Goal: Task Accomplishment & Management: Complete application form

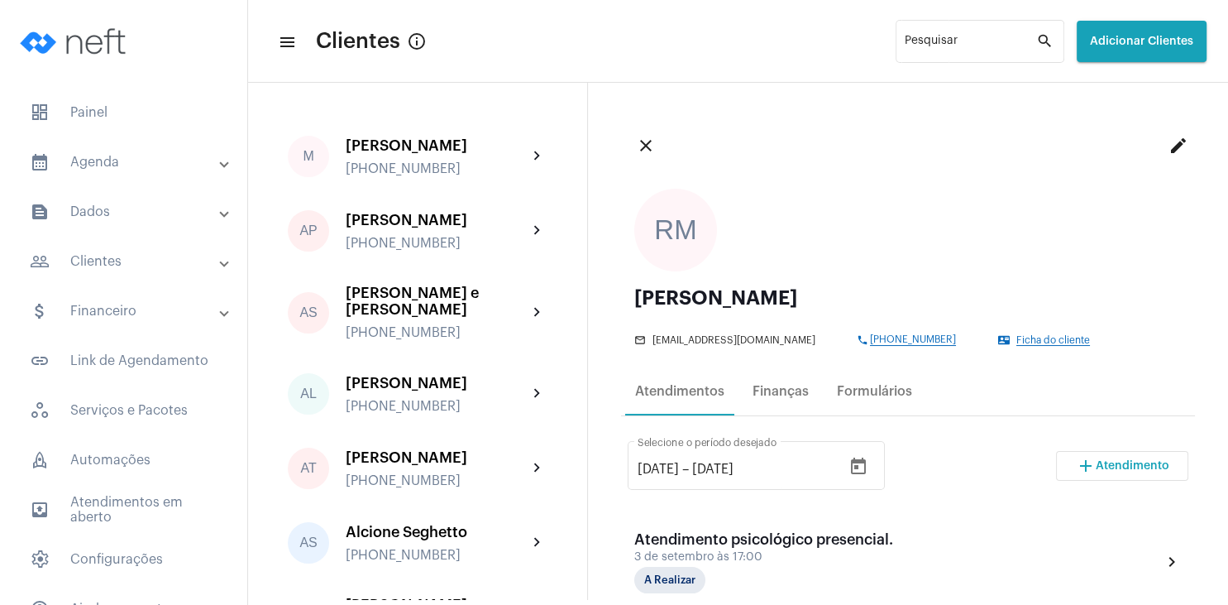
scroll to position [238, 0]
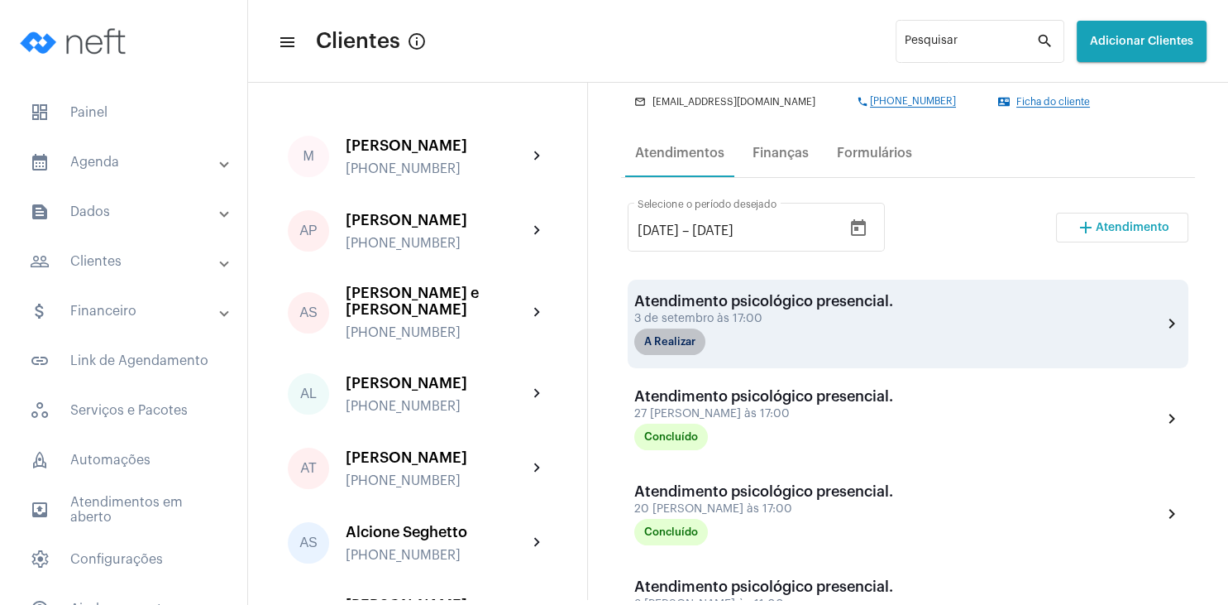
click at [686, 346] on mat-chip "A Realizar" at bounding box center [669, 341] width 71 height 26
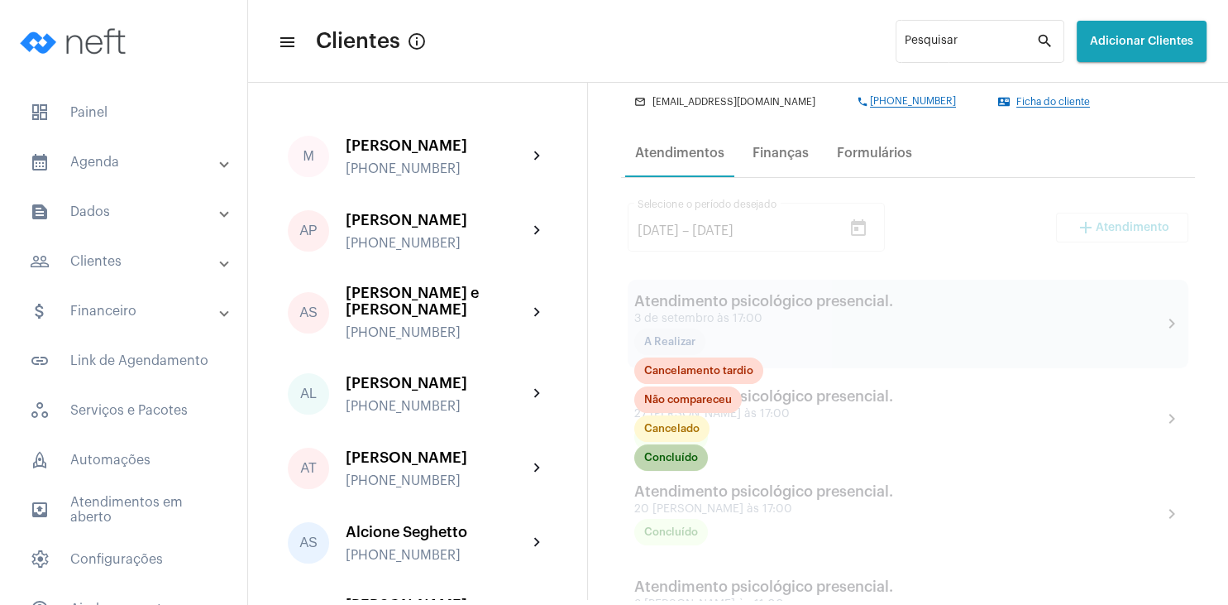
click at [681, 462] on mat-chip "Concluído" at bounding box center [671, 457] width 74 height 26
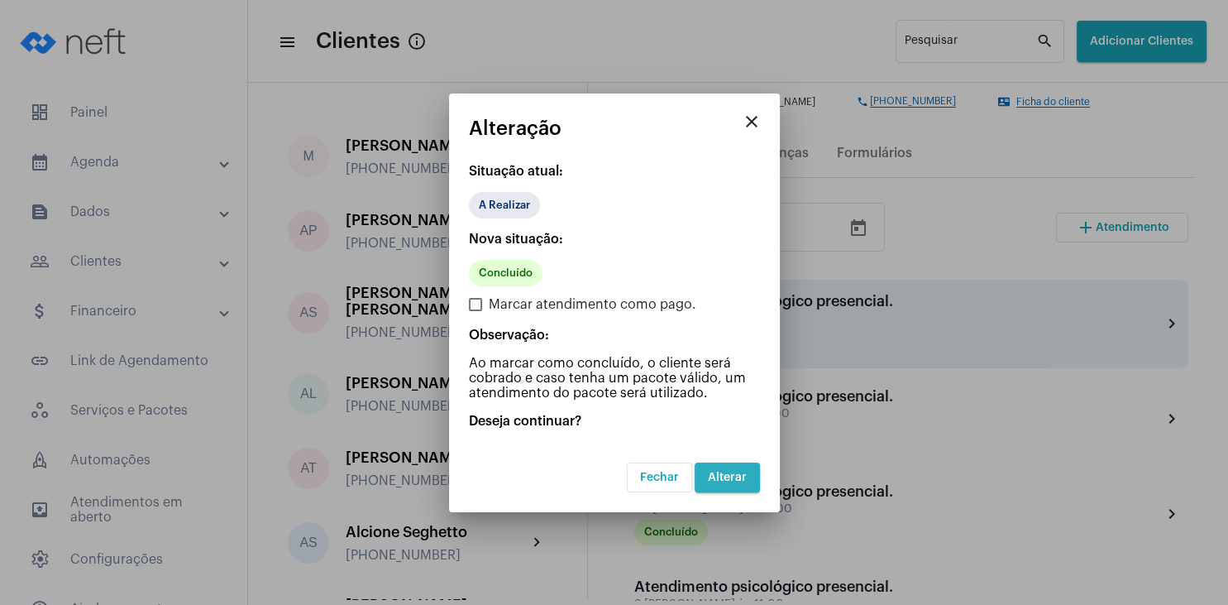
click at [733, 473] on span "Alterar" at bounding box center [727, 477] width 39 height 12
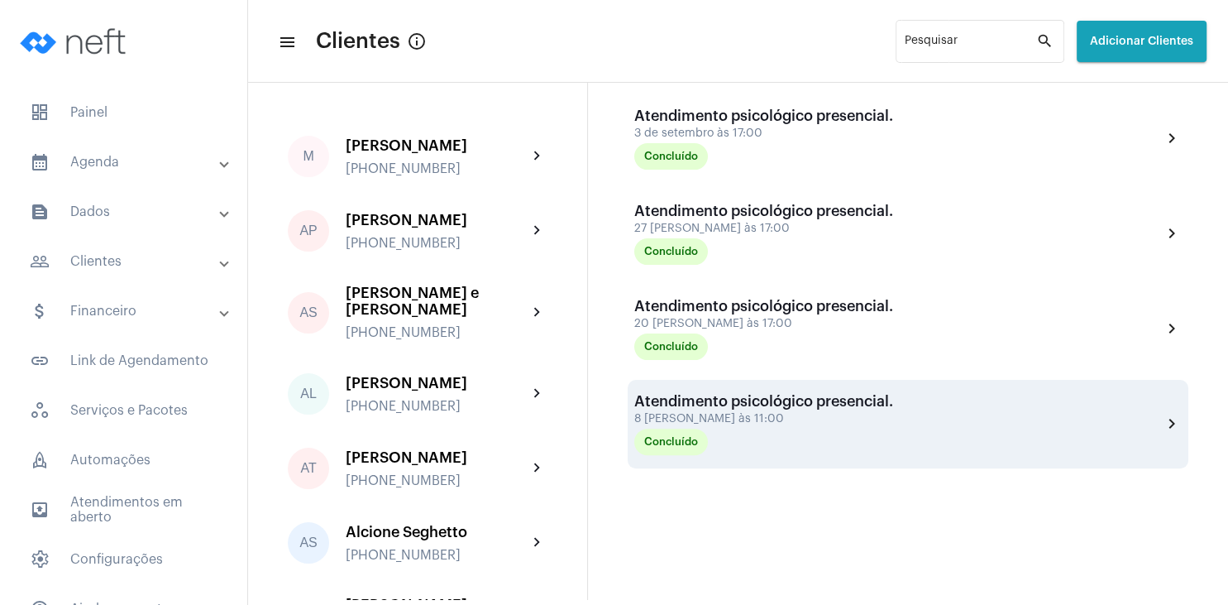
scroll to position [457, 0]
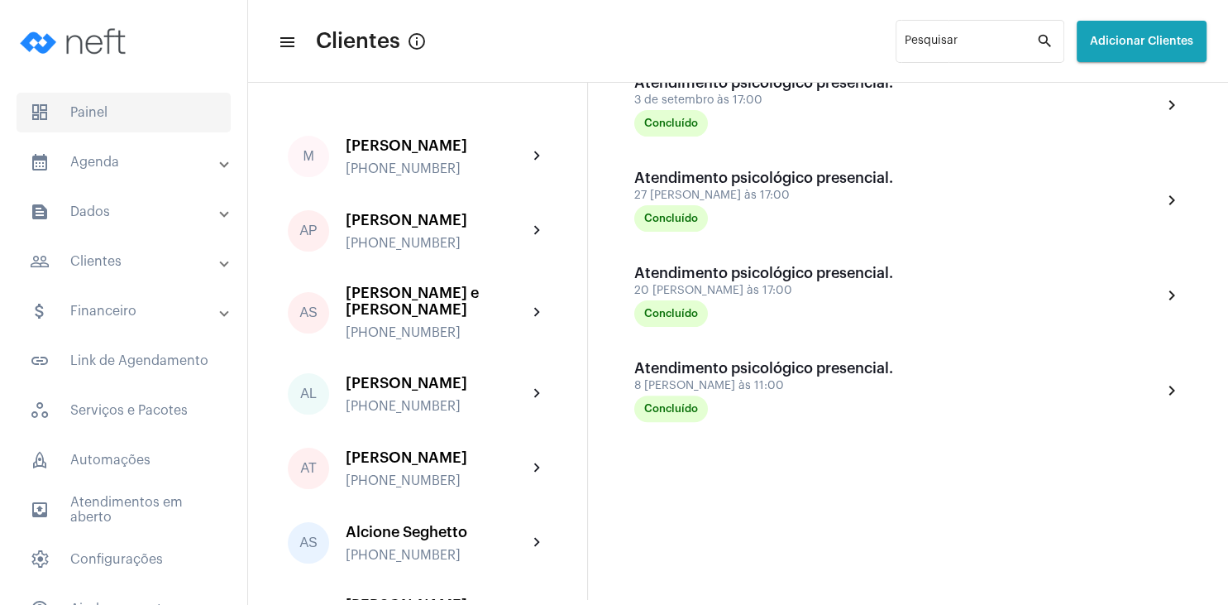
click at [92, 121] on span "dashboard Painel" at bounding box center [124, 113] width 214 height 40
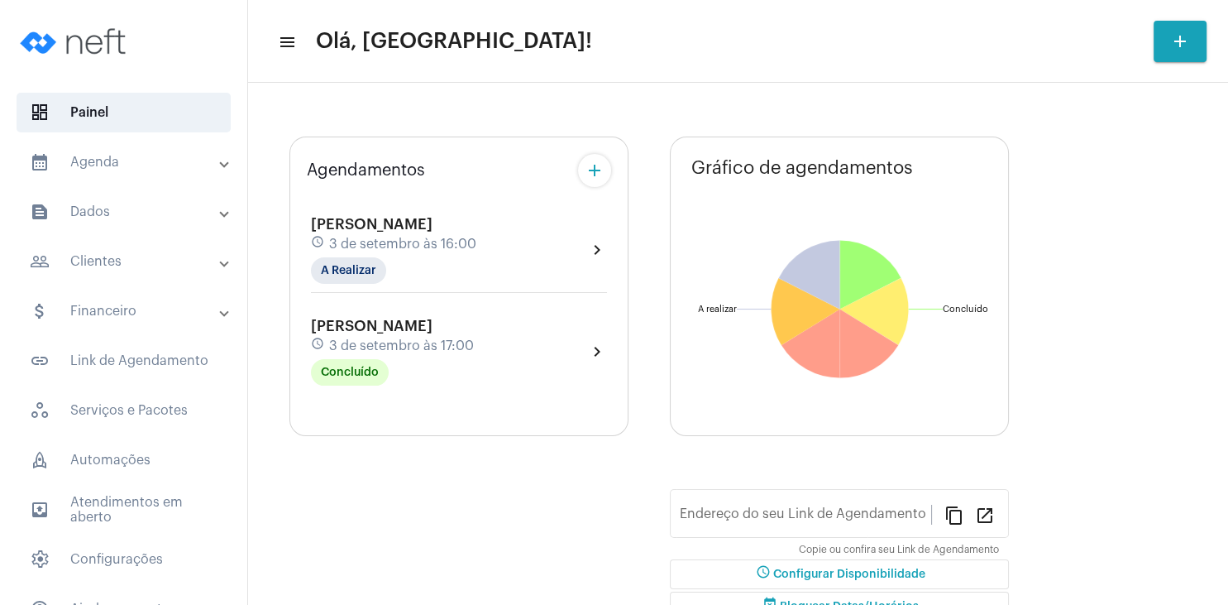
type input "[URL][DOMAIN_NAME][PERSON_NAME]"
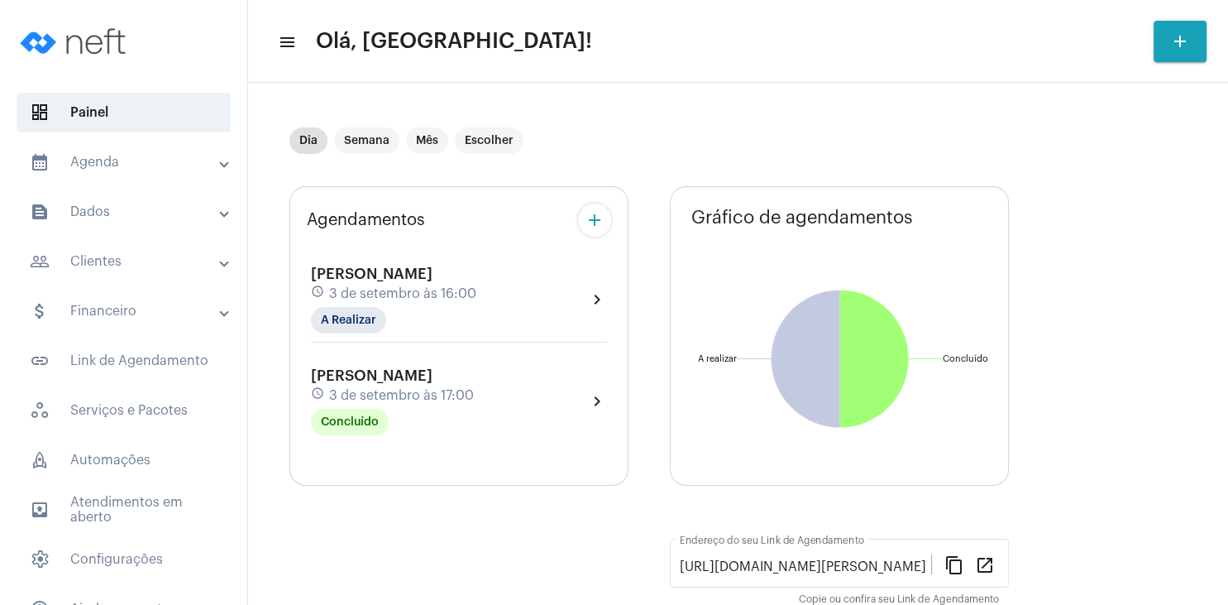
click at [432, 389] on span "3 de setembro às 17:00" at bounding box center [401, 395] width 145 height 15
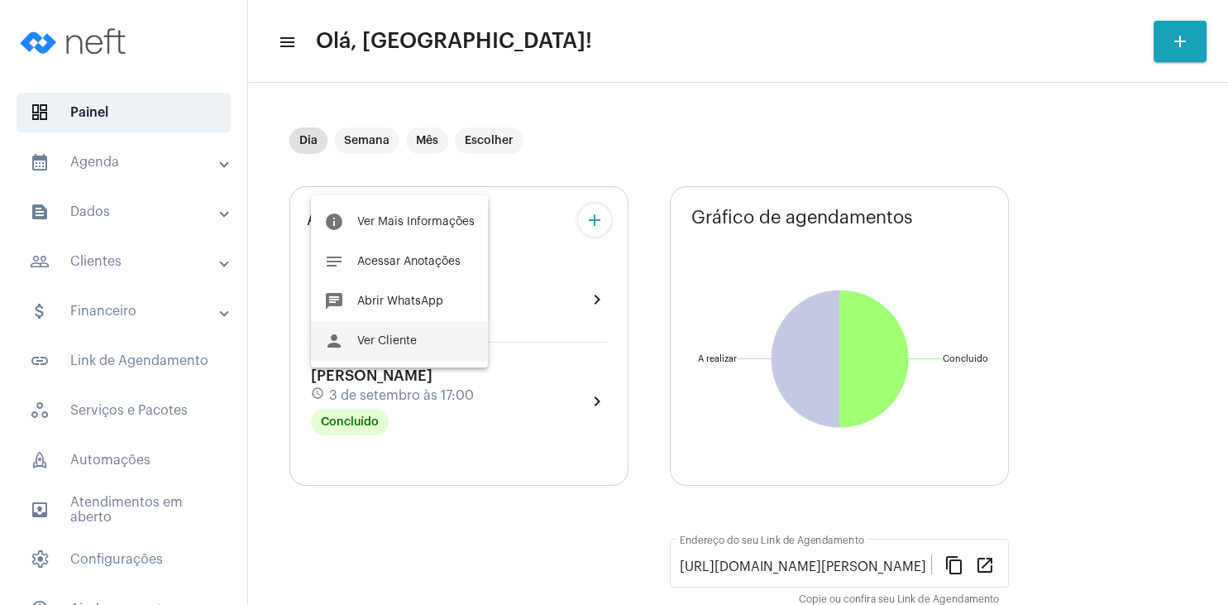
click at [433, 339] on button "person Ver Cliente" at bounding box center [399, 341] width 177 height 40
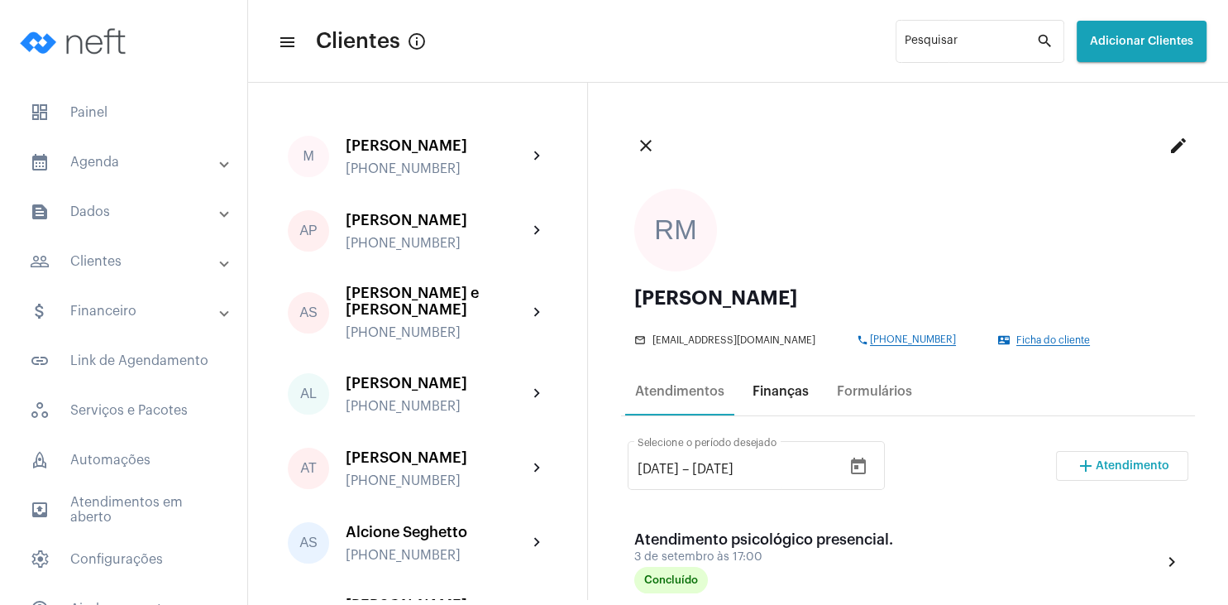
click at [787, 390] on div "Finanças" at bounding box center [781, 391] width 56 height 15
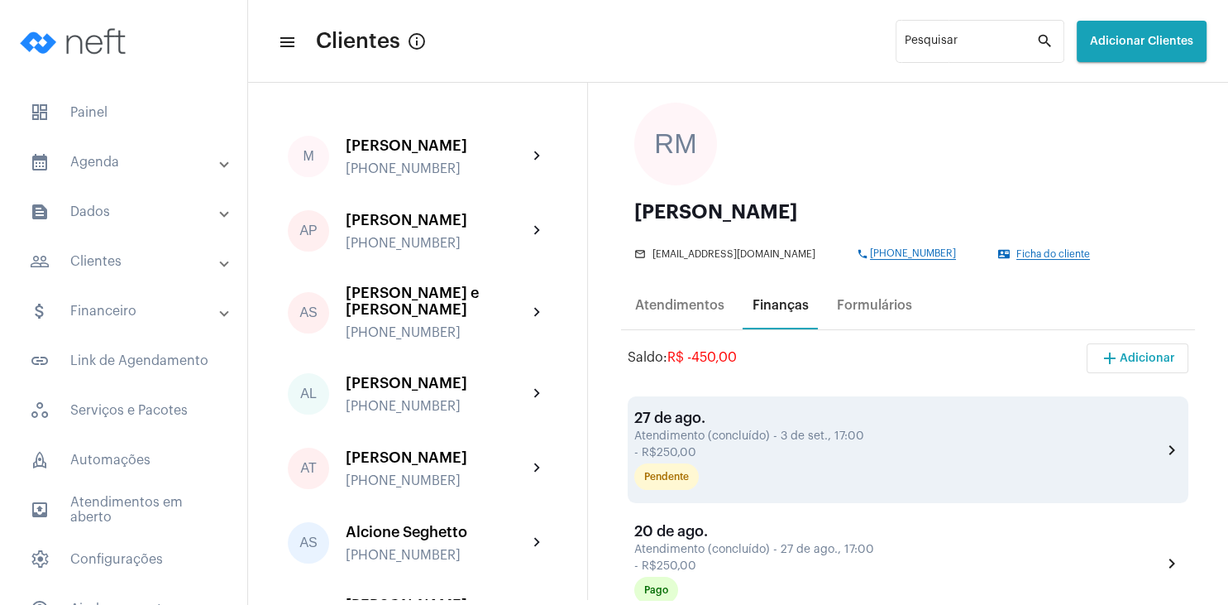
scroll to position [159, 0]
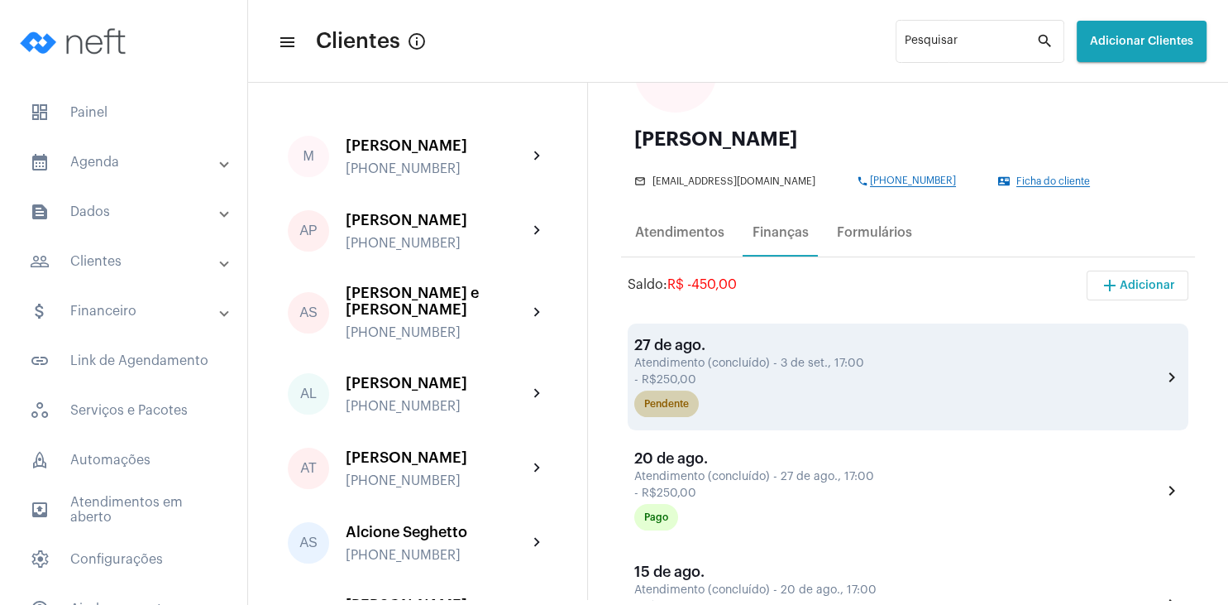
click at [664, 409] on div "Pendente" at bounding box center [666, 404] width 45 height 11
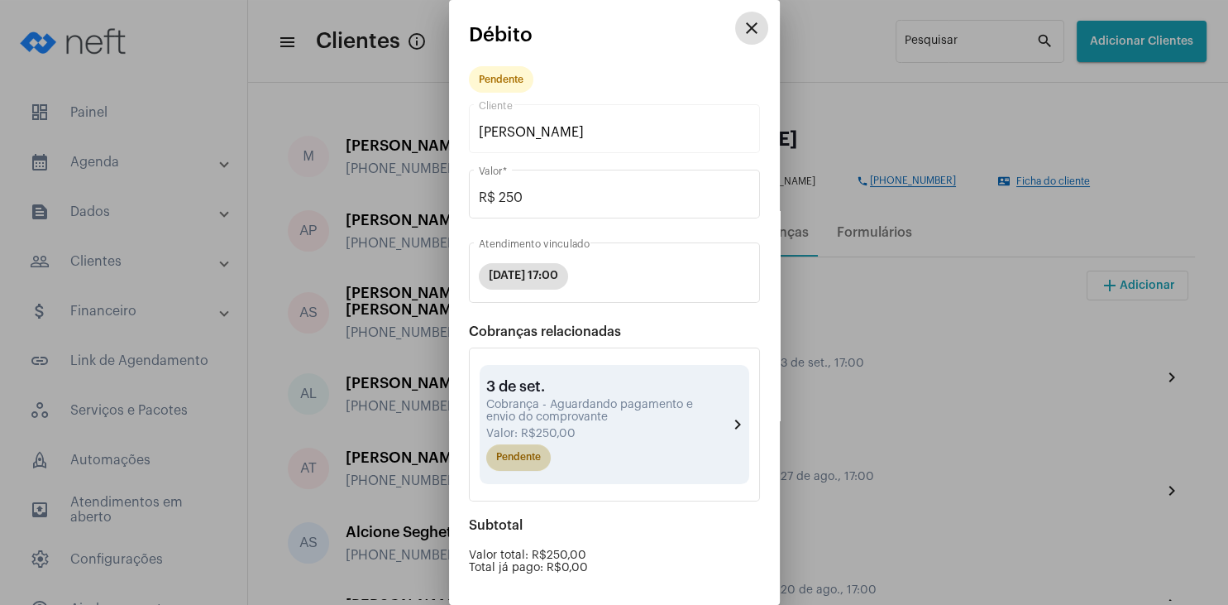
click at [544, 454] on mat-chip "Pendente" at bounding box center [518, 457] width 65 height 26
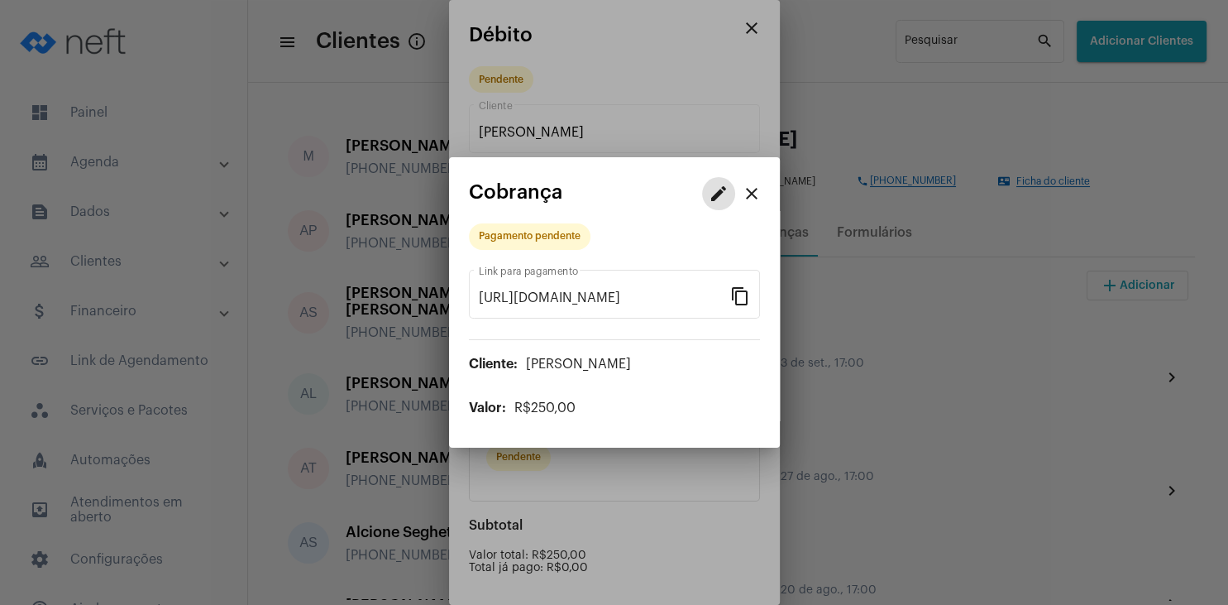
click at [725, 193] on mat-icon "edit" at bounding box center [719, 194] width 20 height 20
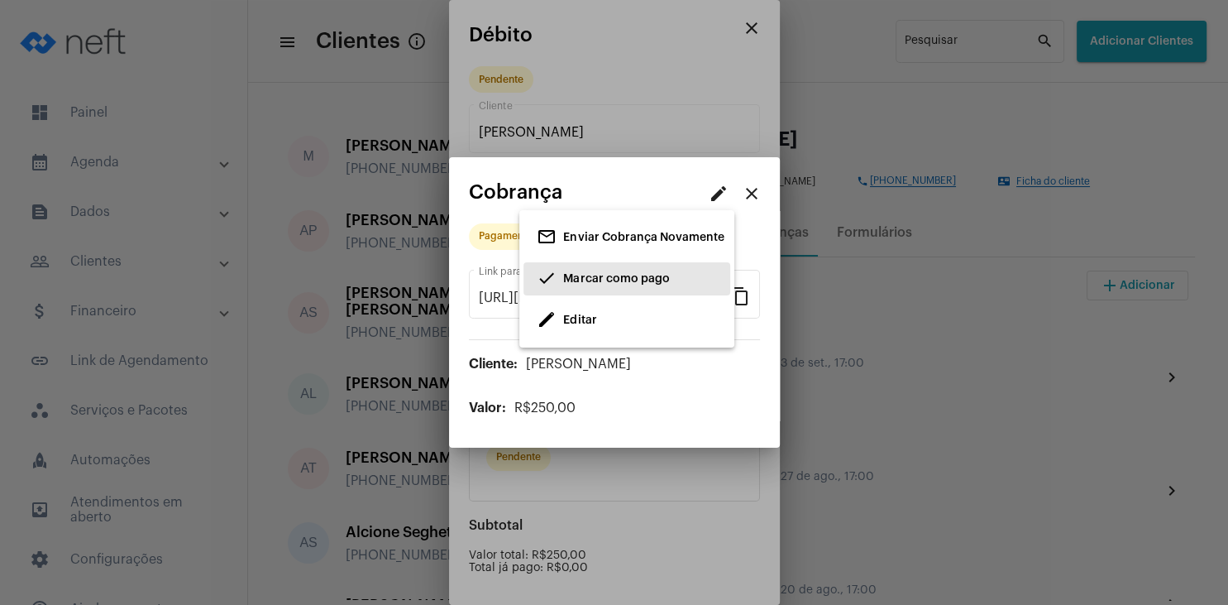
click at [595, 276] on span "Marcar como pago" at bounding box center [616, 279] width 106 height 12
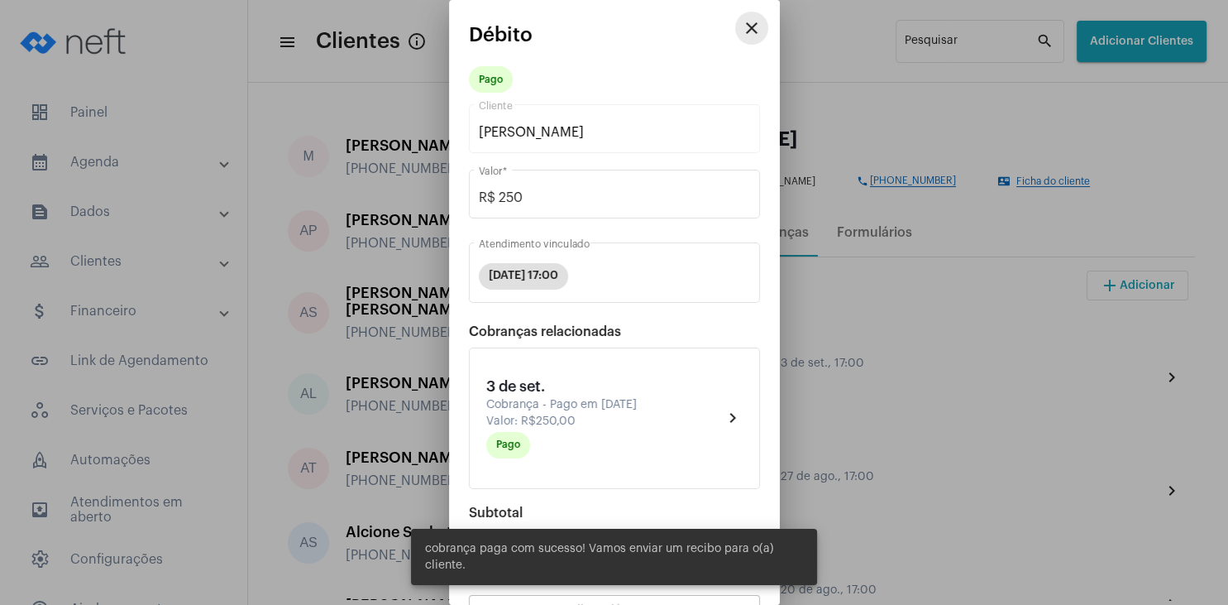
click at [745, 30] on mat-icon "close" at bounding box center [752, 28] width 20 height 20
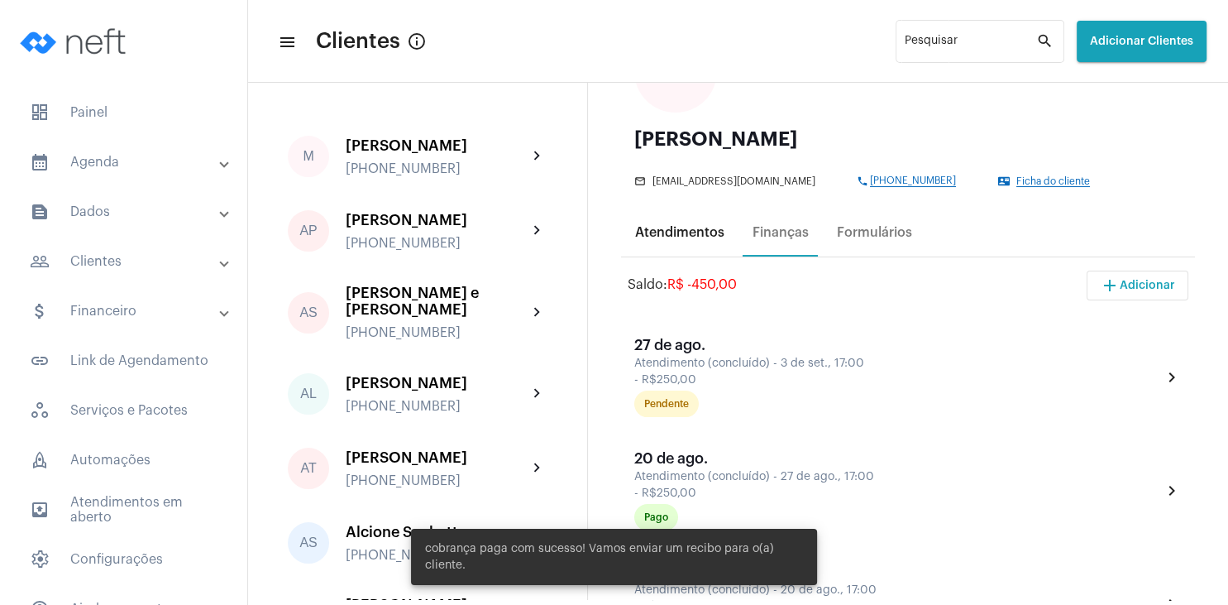
click at [682, 233] on div "Atendimentos" at bounding box center [679, 232] width 89 height 15
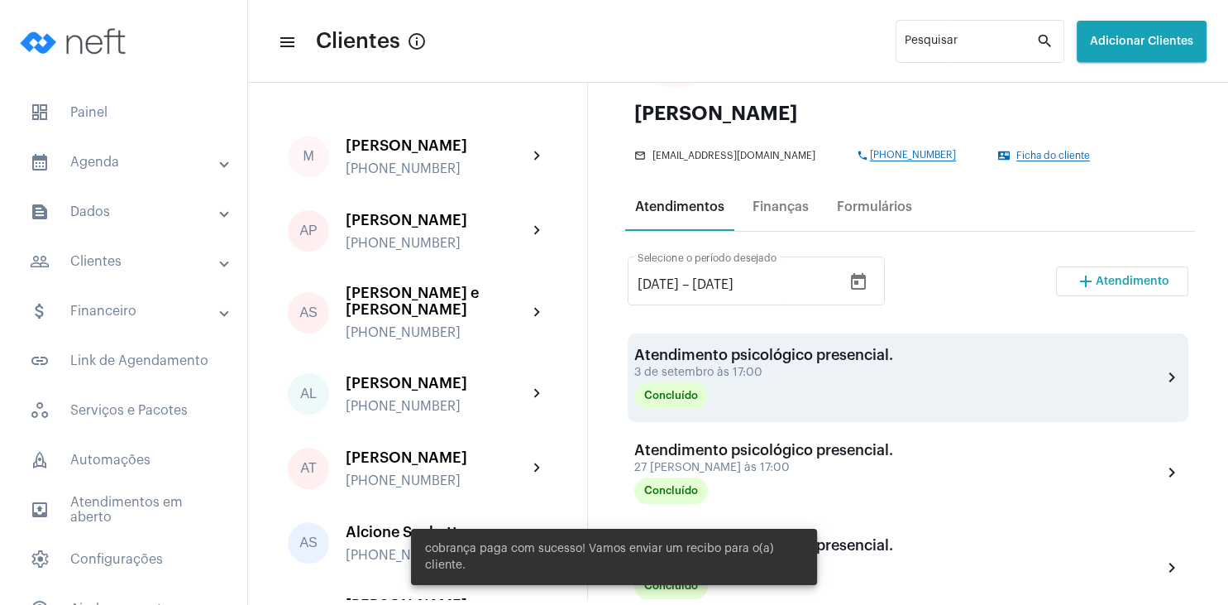
scroll to position [238, 0]
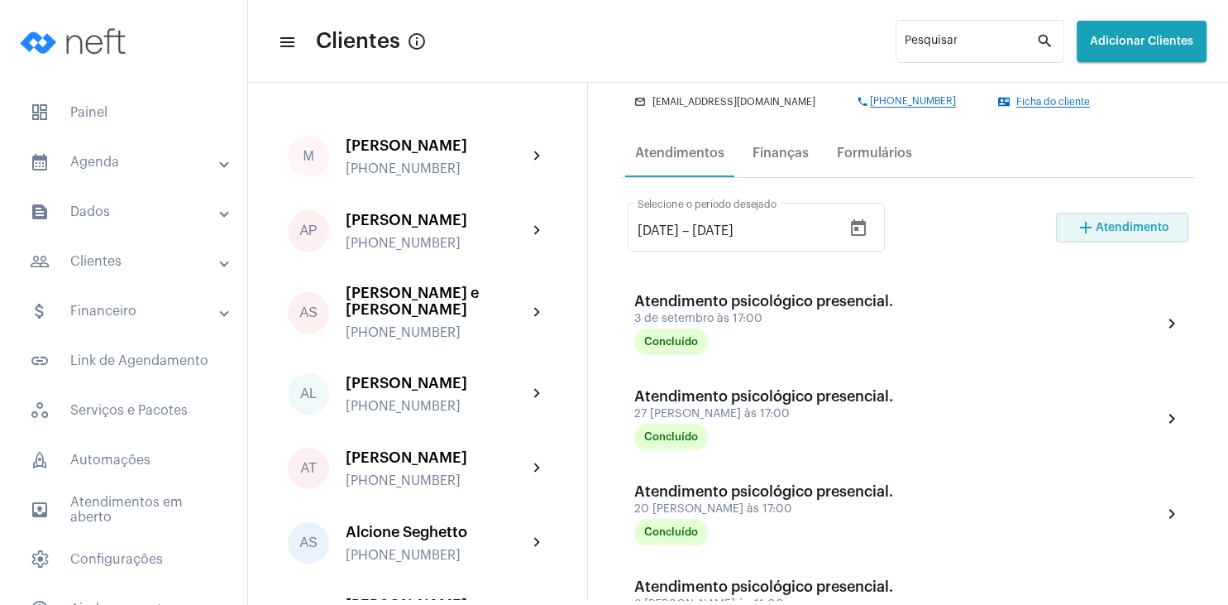
click at [1112, 229] on span "Atendimento" at bounding box center [1133, 228] width 74 height 12
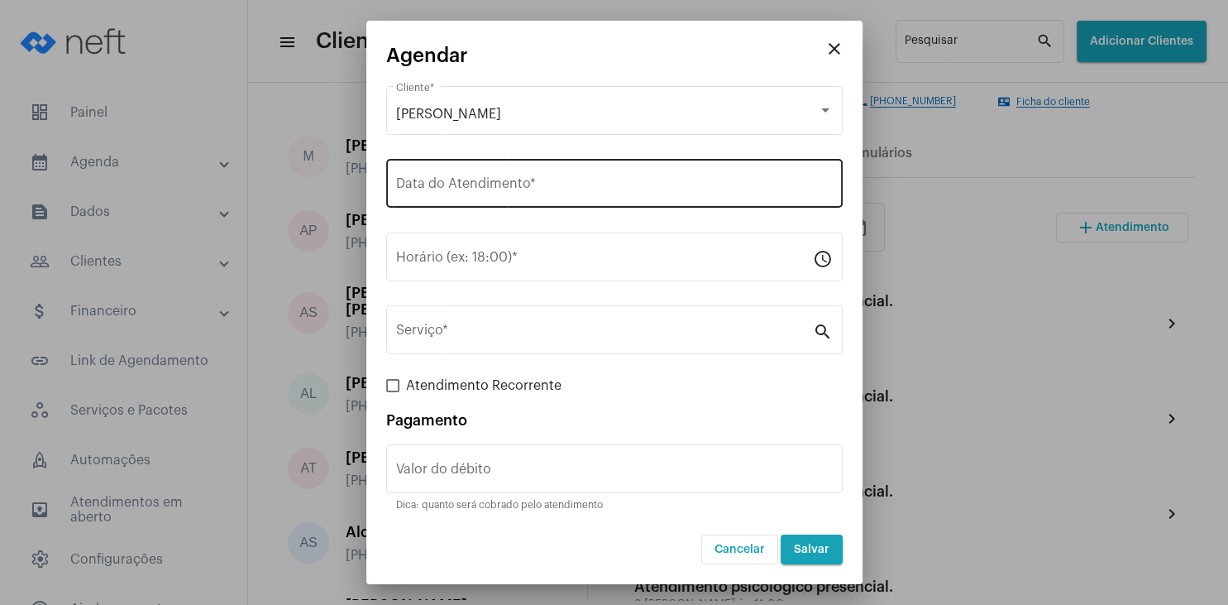
click at [465, 169] on div "Data do Atendimento *" at bounding box center [614, 181] width 437 height 52
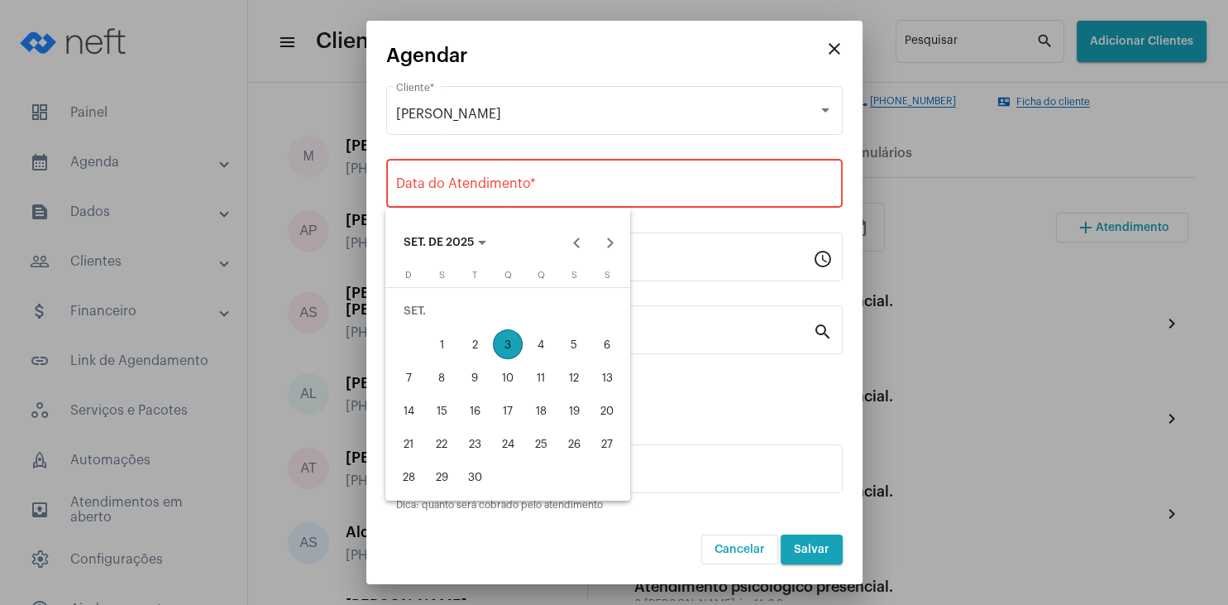
click at [502, 372] on div "10" at bounding box center [508, 377] width 30 height 30
type input "[DATE]"
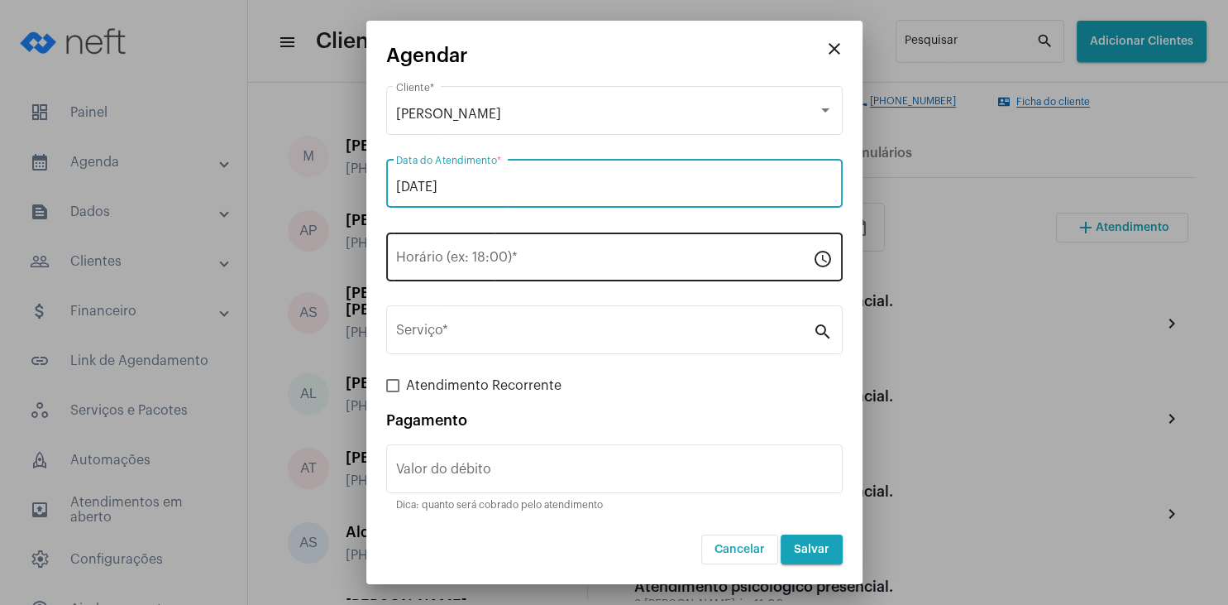
click at [474, 260] on input "Horário (ex: 18:00) *" at bounding box center [604, 260] width 417 height 15
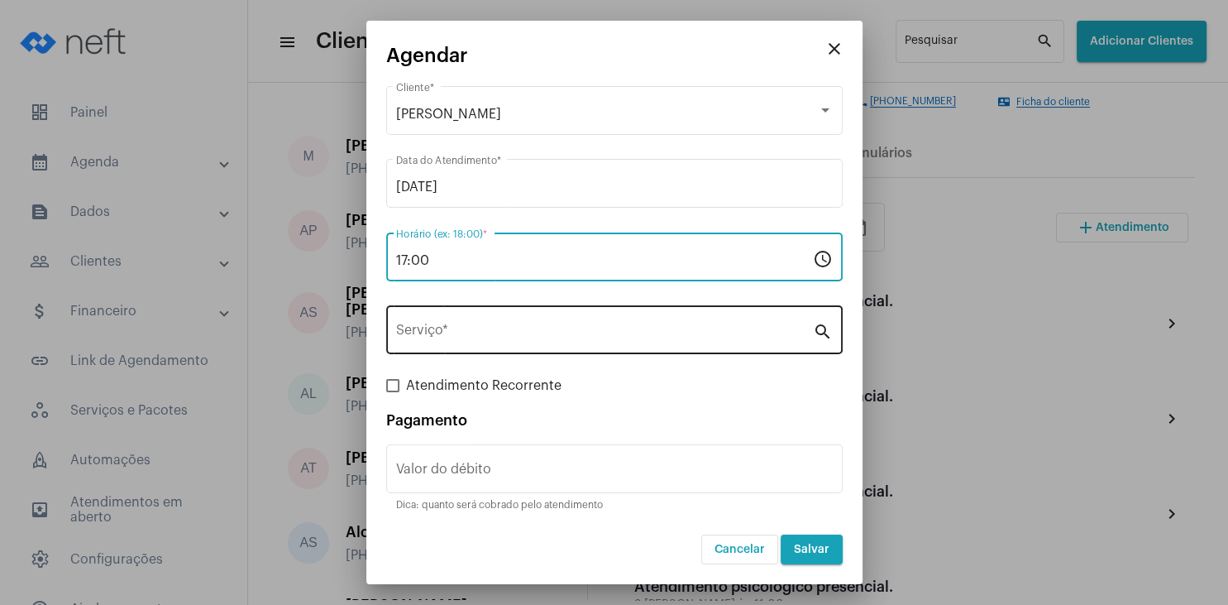
type input "17:00"
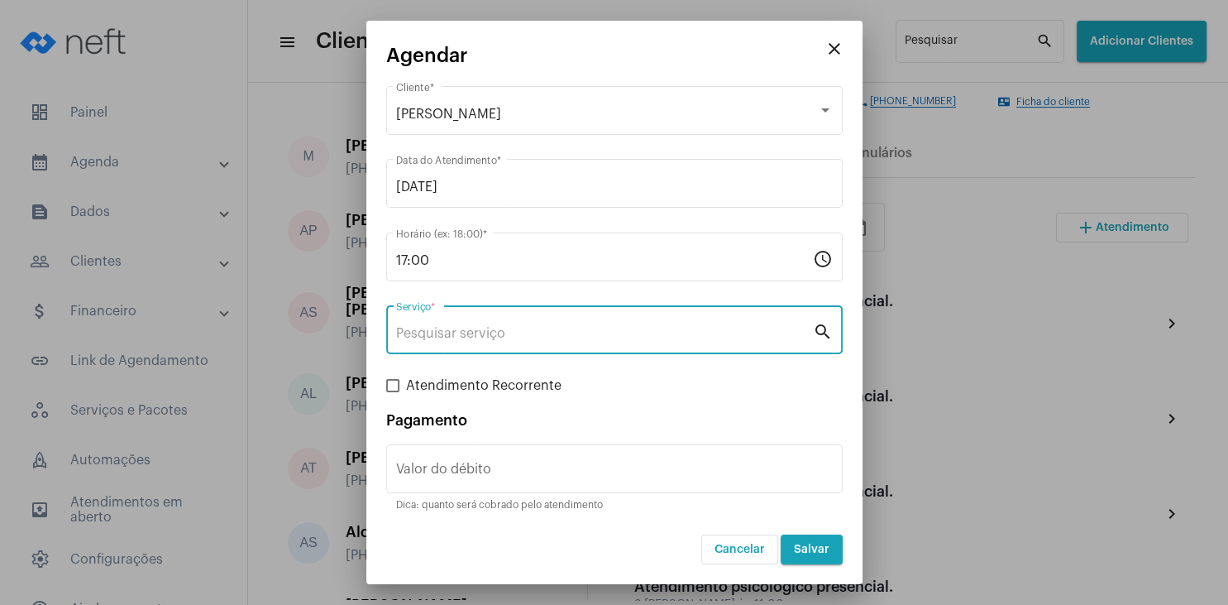
click at [520, 336] on input "Serviço *" at bounding box center [604, 333] width 417 height 15
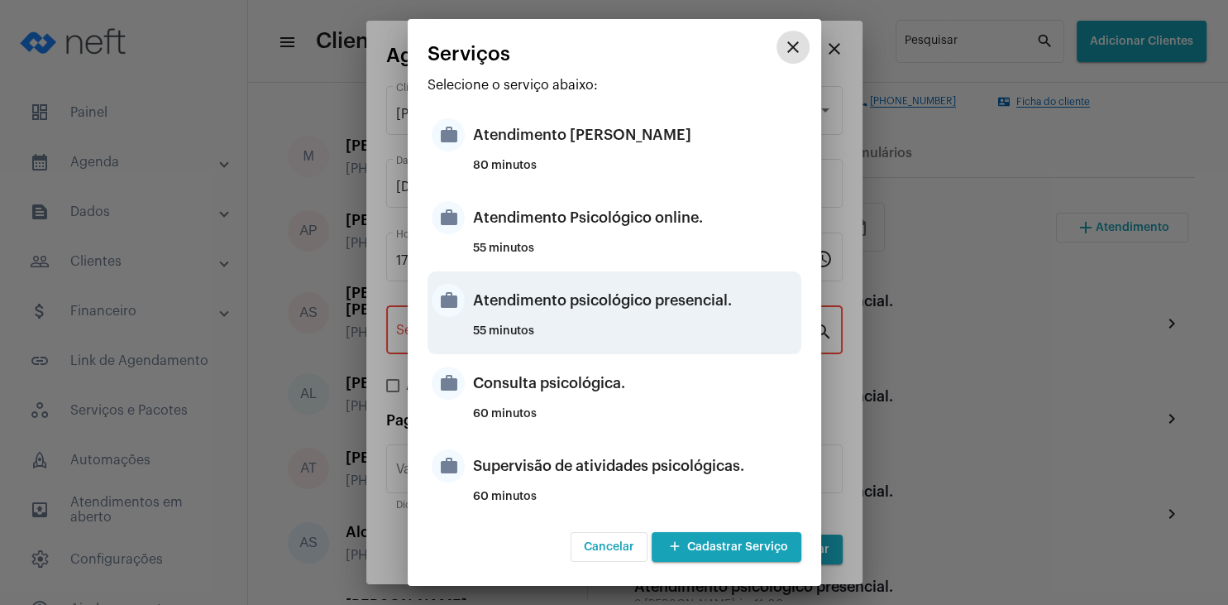
click at [686, 311] on div "Atendimento psicológico presencial." at bounding box center [635, 300] width 324 height 50
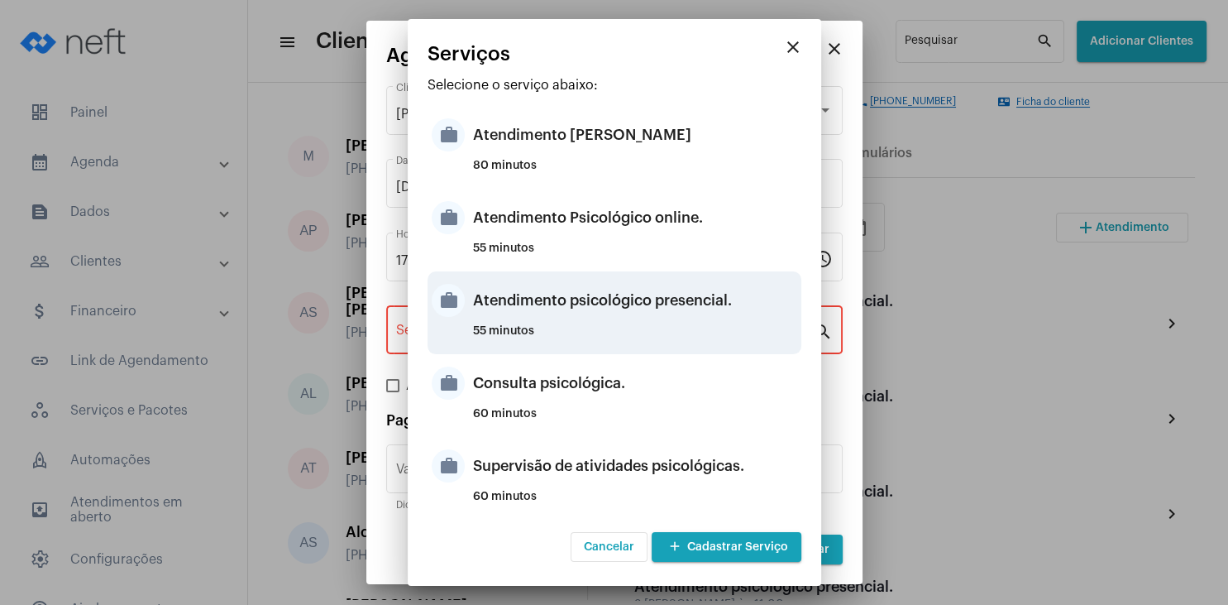
type input "Atendimento psicológico presencial."
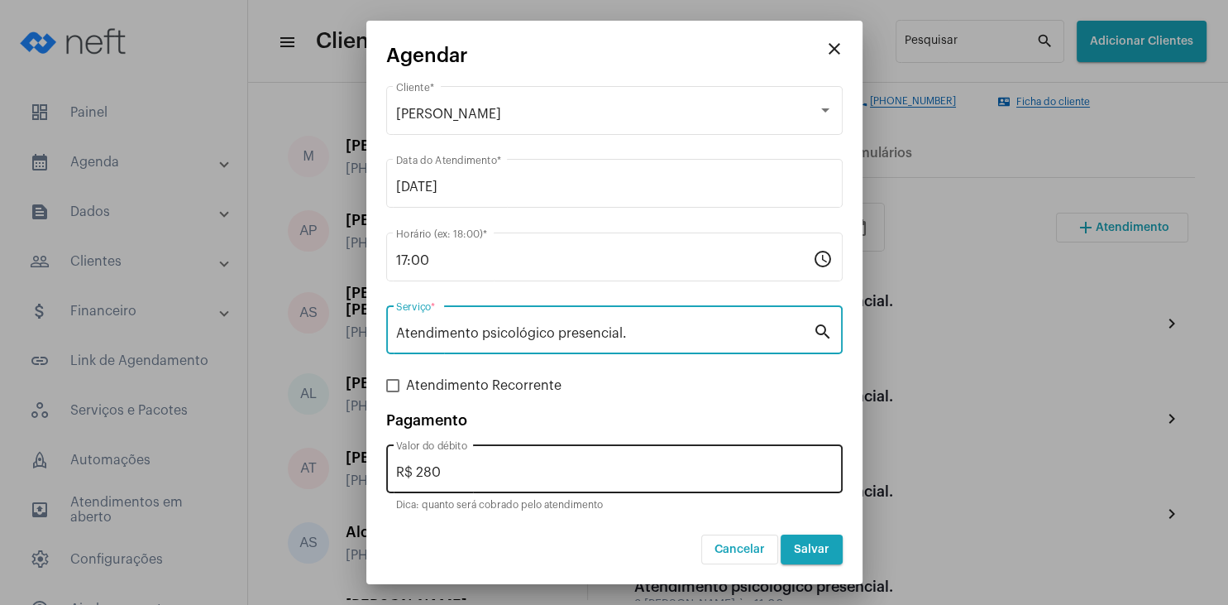
click at [487, 481] on div "R$ 280 Valor do débito" at bounding box center [614, 467] width 437 height 52
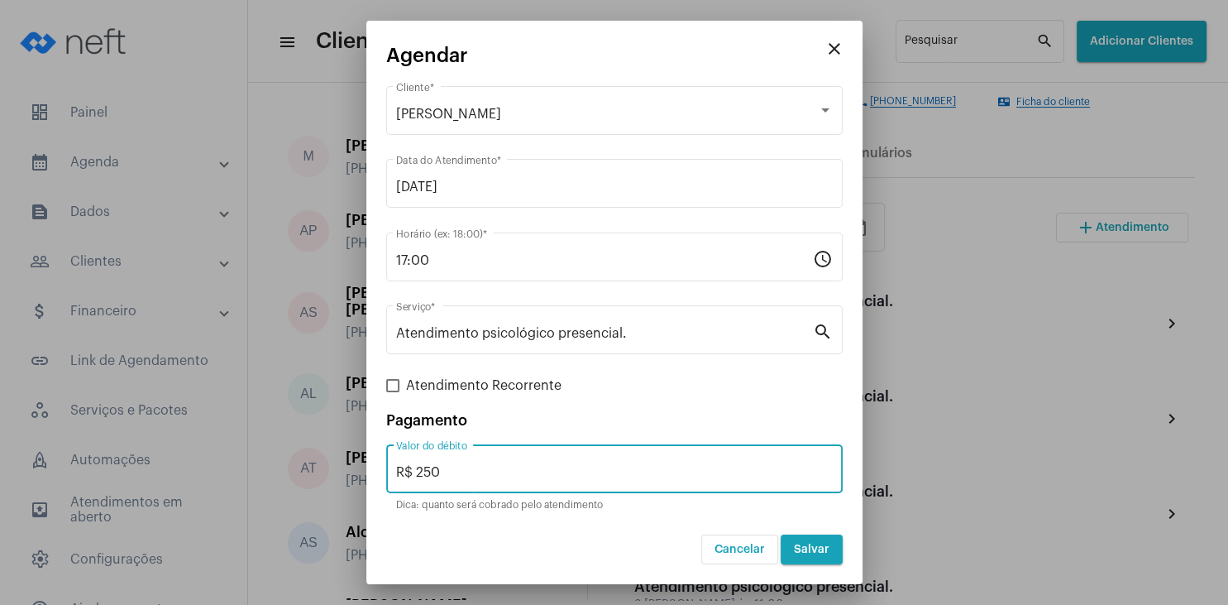
type input "R$ 250"
click at [807, 538] on button "Salvar" at bounding box center [812, 549] width 62 height 30
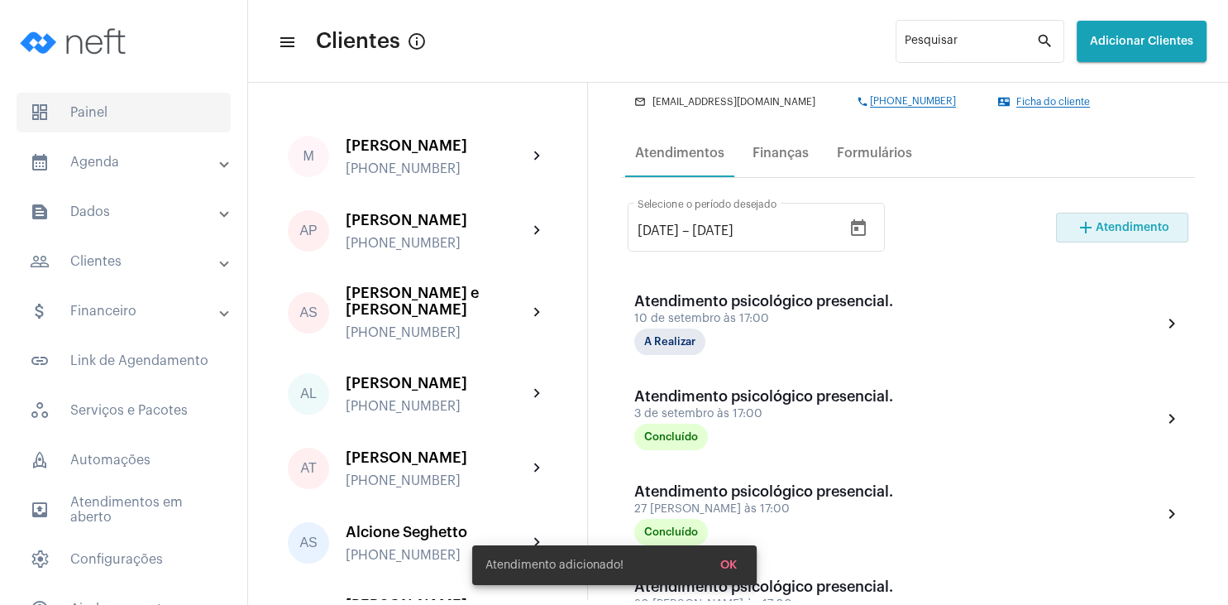
click at [187, 108] on span "dashboard Painel" at bounding box center [124, 113] width 214 height 40
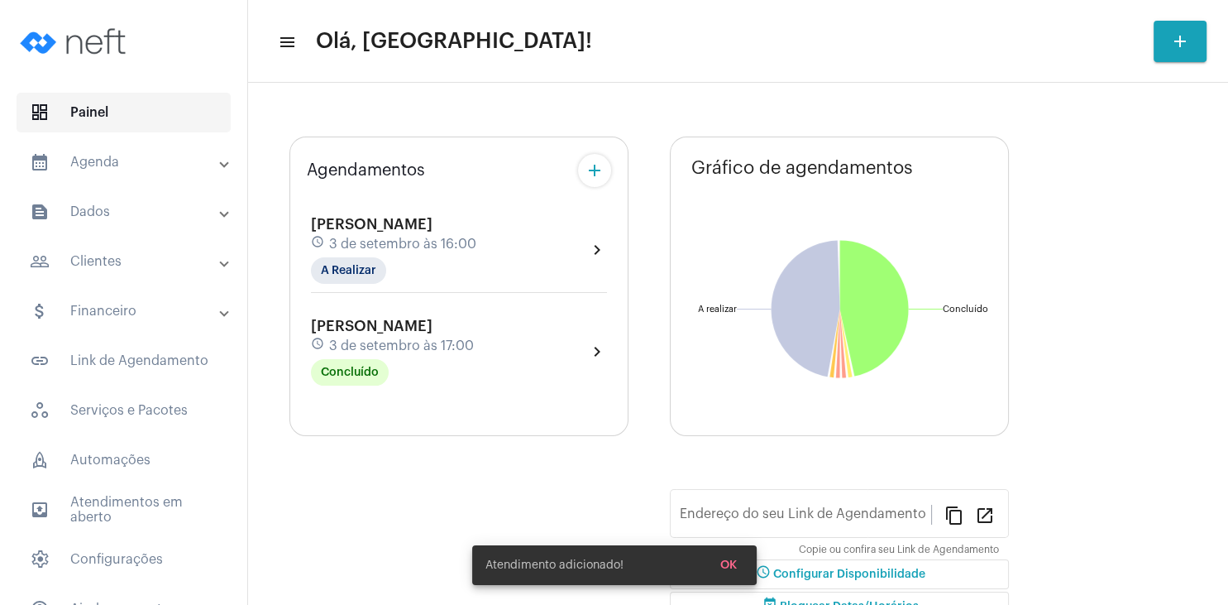
type input "[URL][DOMAIN_NAME][PERSON_NAME]"
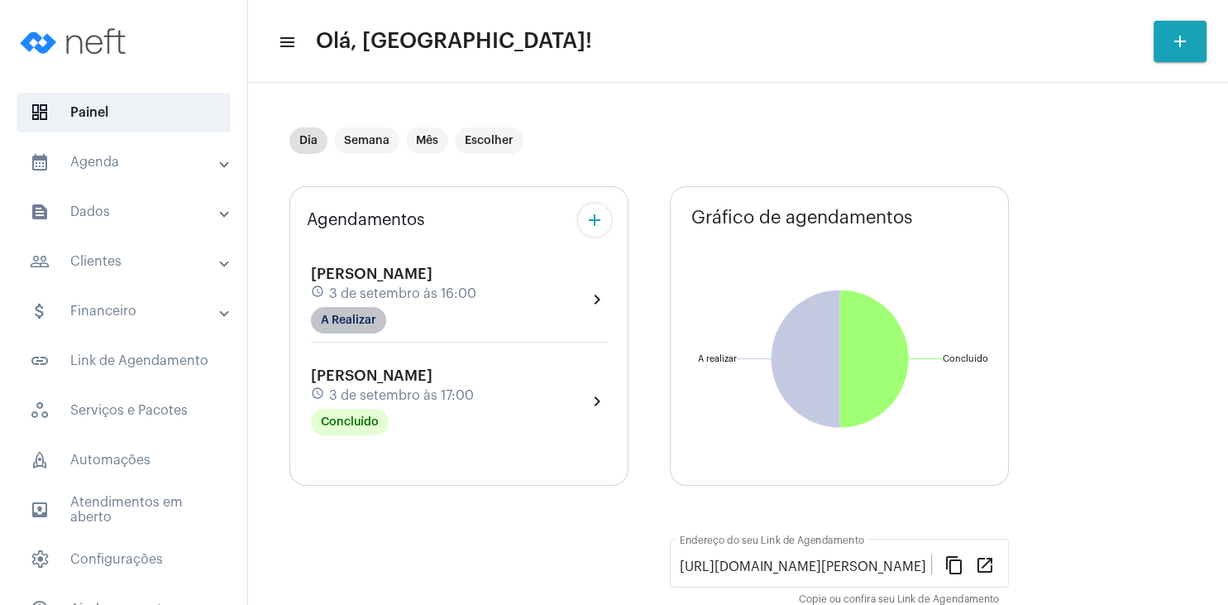
click at [346, 320] on mat-chip "A Realizar" at bounding box center [348, 320] width 75 height 26
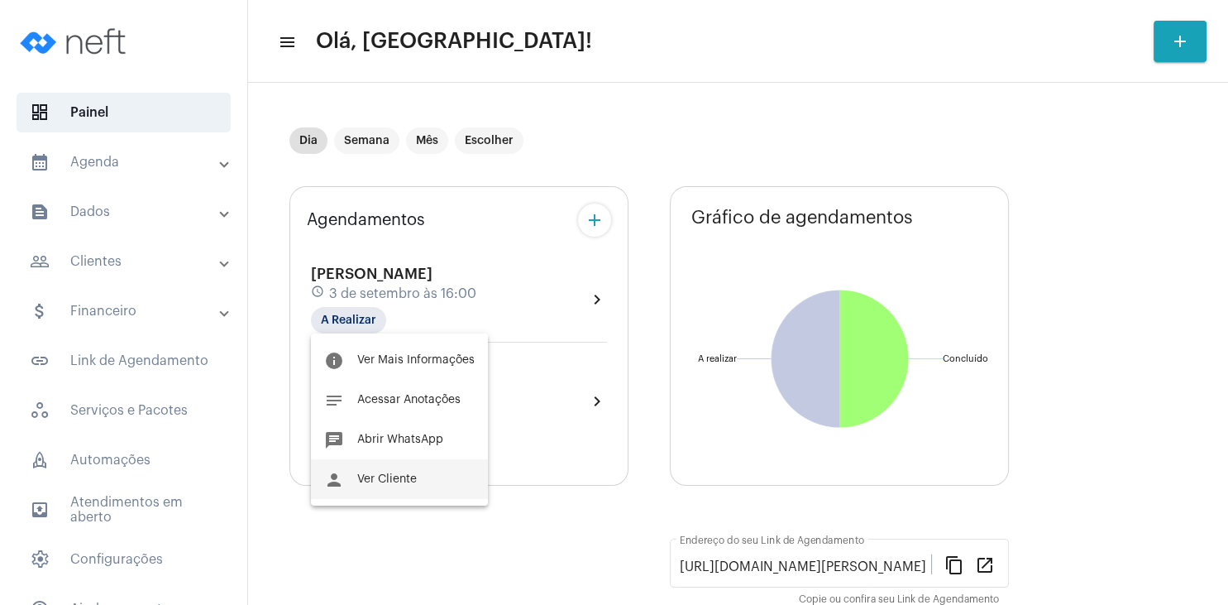
click at [397, 478] on span "Ver Cliente" at bounding box center [387, 479] width 60 height 12
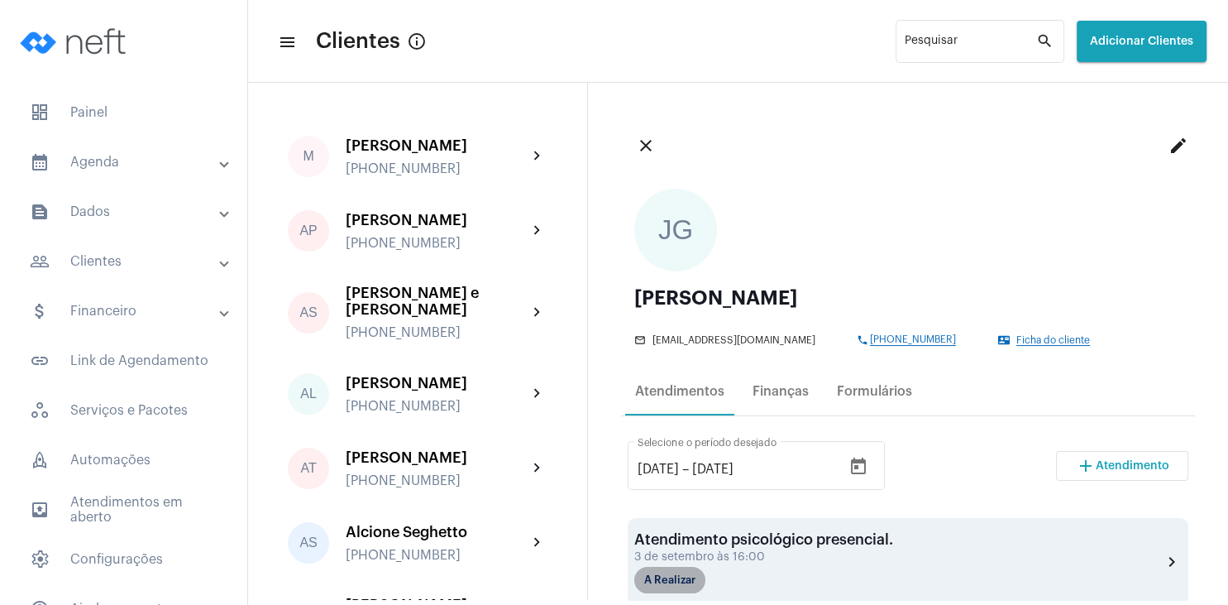
click at [677, 581] on mat-chip "A Realizar" at bounding box center [669, 580] width 71 height 26
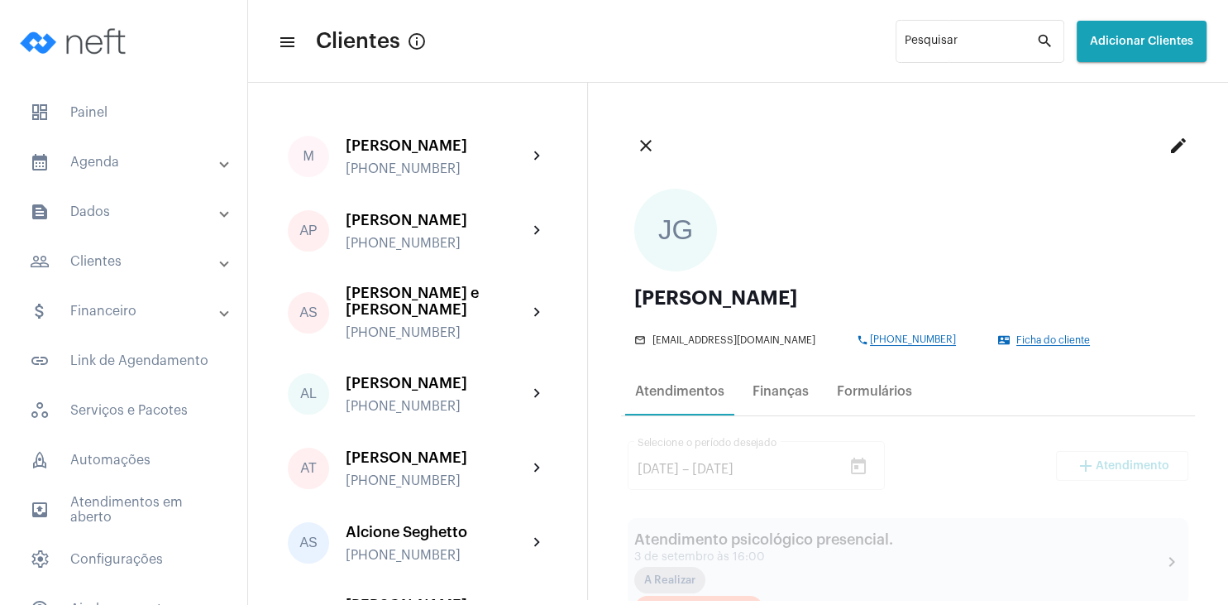
scroll to position [159, 0]
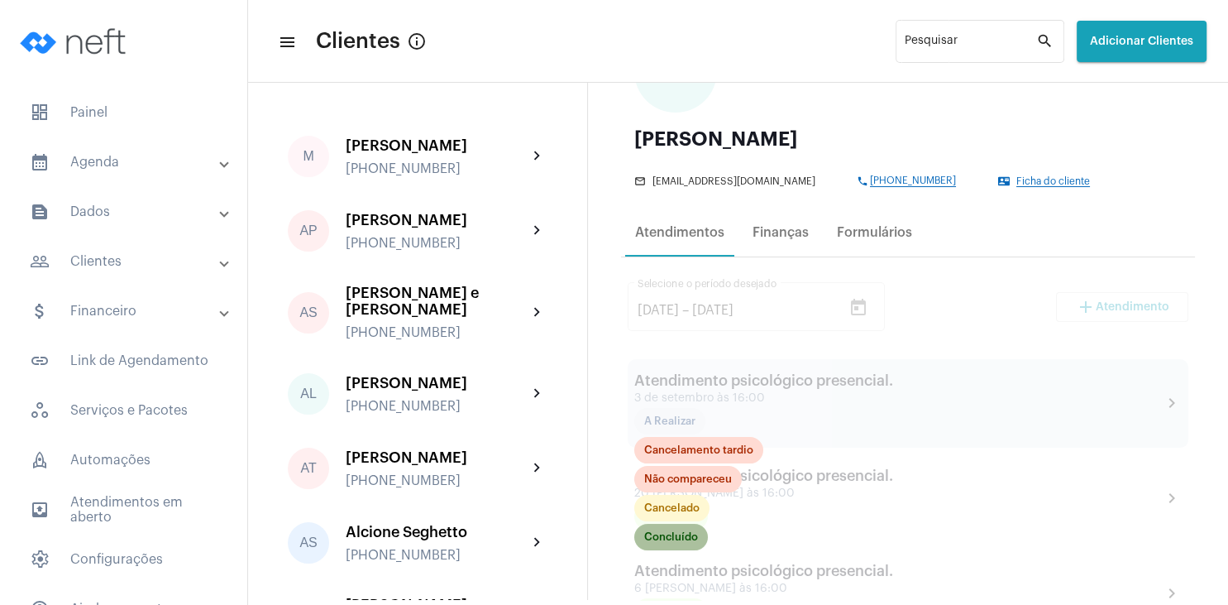
click at [666, 538] on mat-chip "Concluído" at bounding box center [671, 537] width 74 height 26
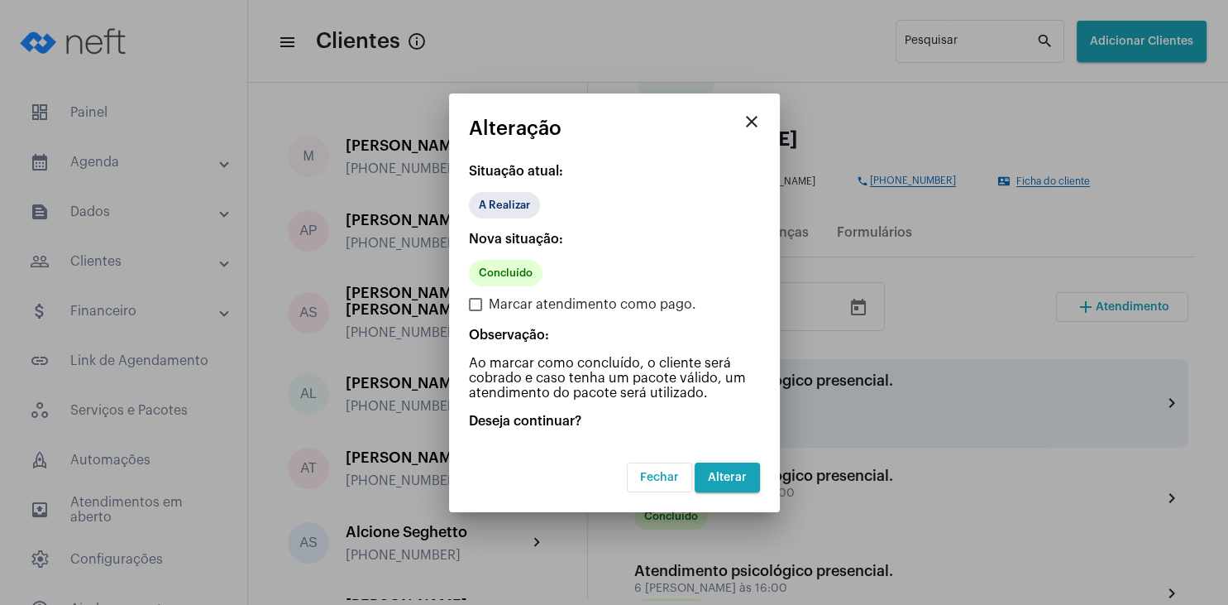
click at [720, 481] on span "Alterar" at bounding box center [727, 477] width 39 height 12
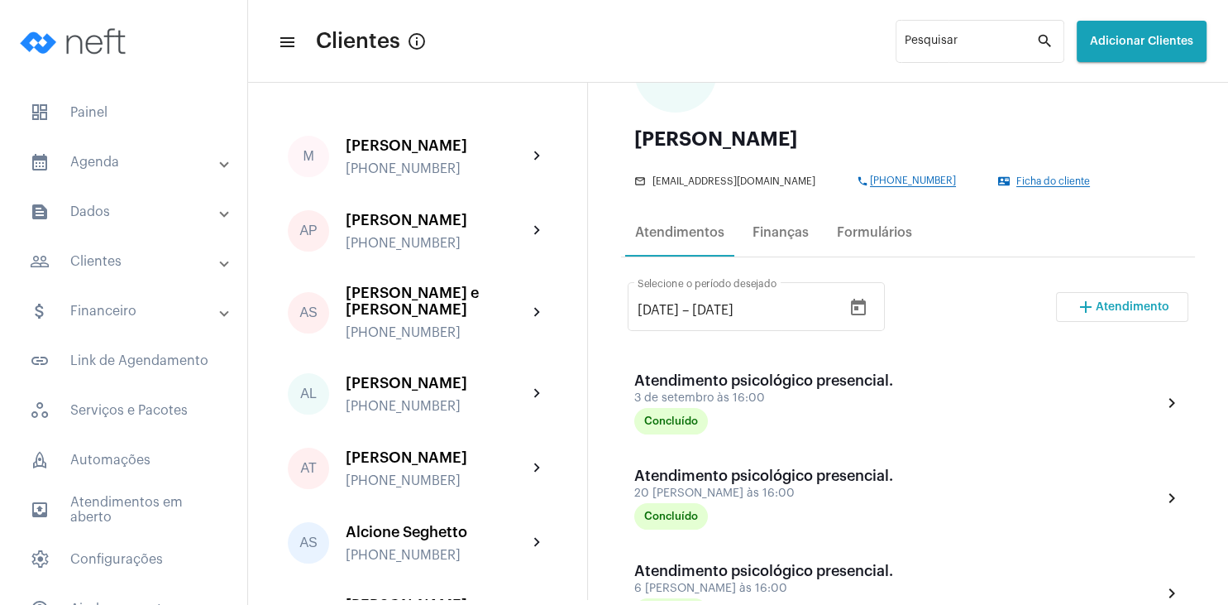
click at [1103, 309] on span "Atendimento" at bounding box center [1133, 307] width 74 height 12
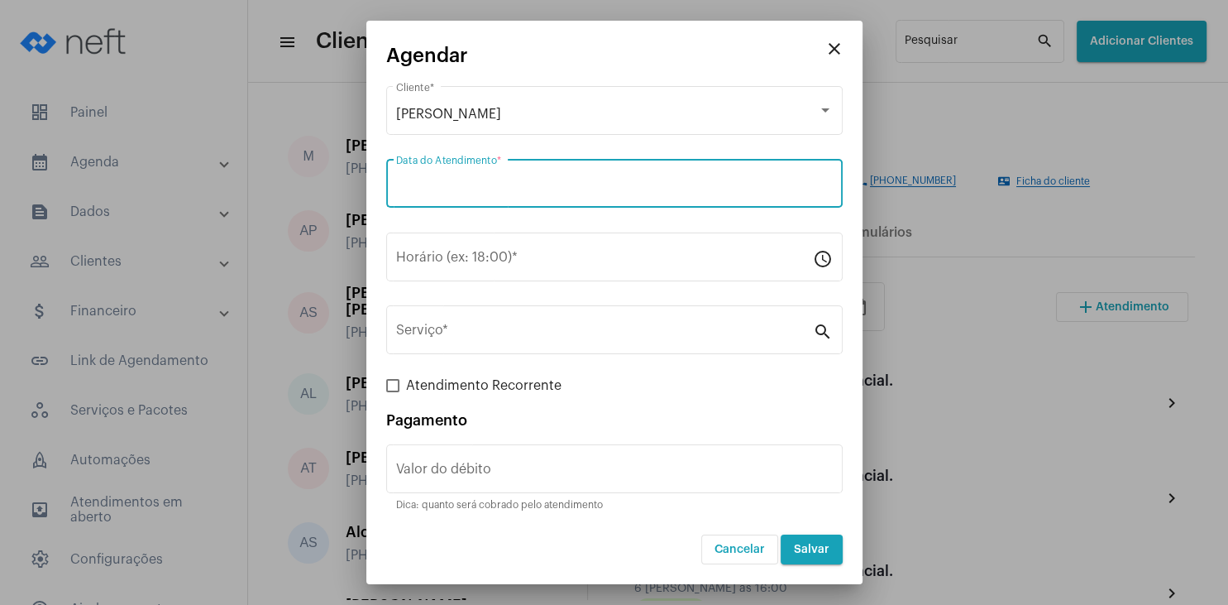
click at [426, 189] on input "Data do Atendimento *" at bounding box center [614, 186] width 437 height 15
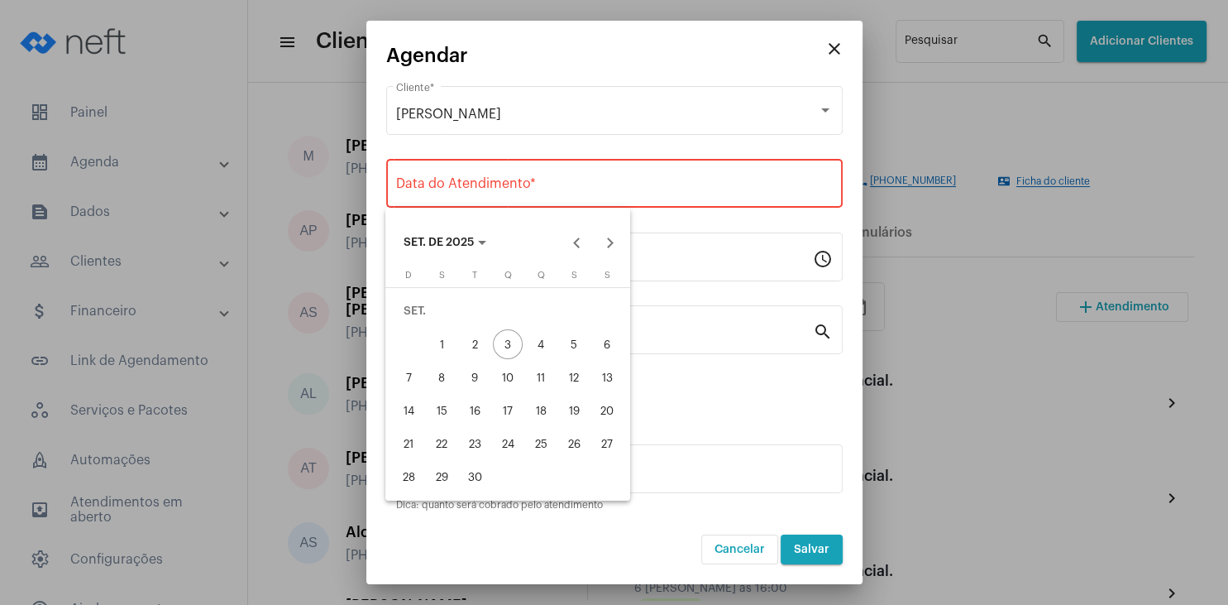
click at [511, 408] on div "17" at bounding box center [508, 410] width 30 height 30
type input "[DATE]"
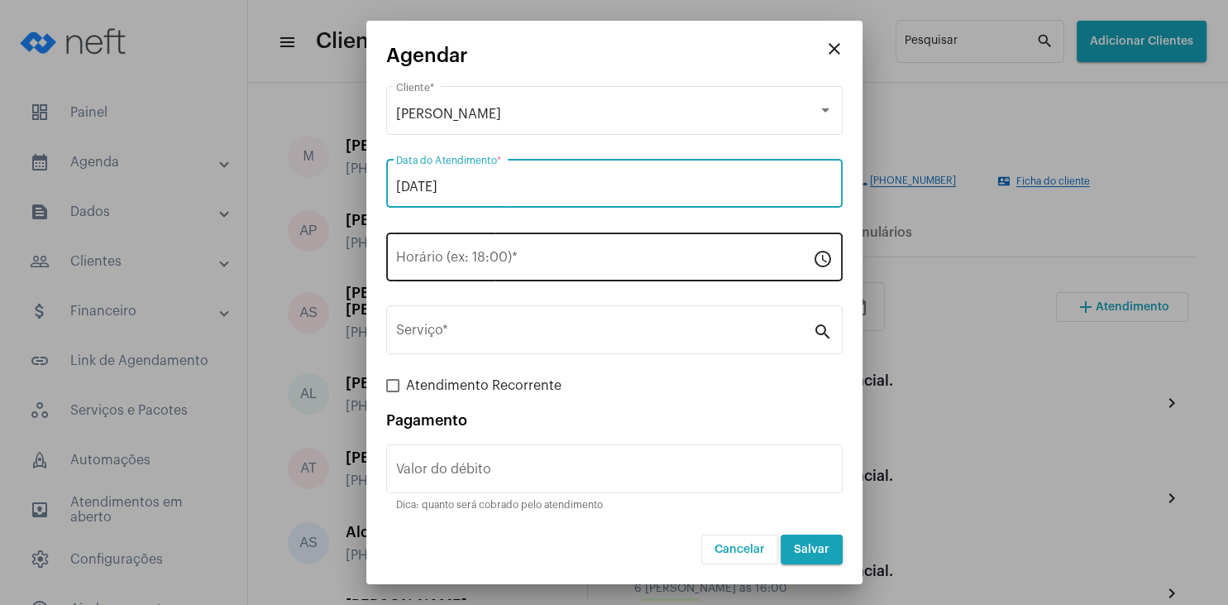
click at [439, 257] on input "Horário (ex: 18:00) *" at bounding box center [604, 260] width 417 height 15
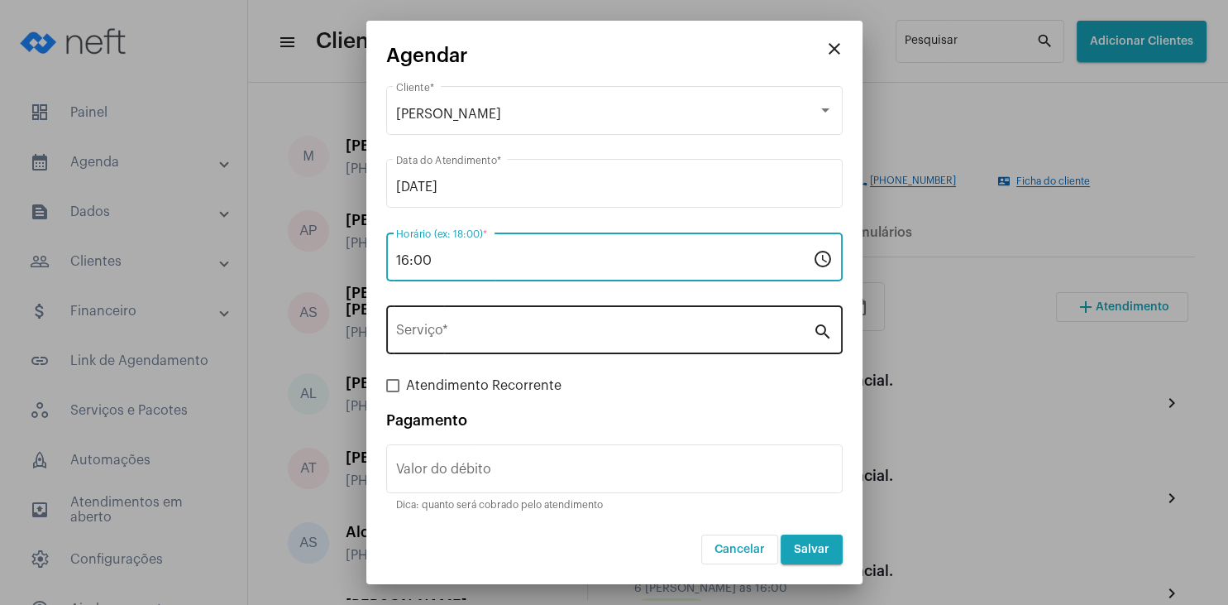
type input "16:00"
click at [438, 332] on input "Serviço *" at bounding box center [604, 333] width 417 height 15
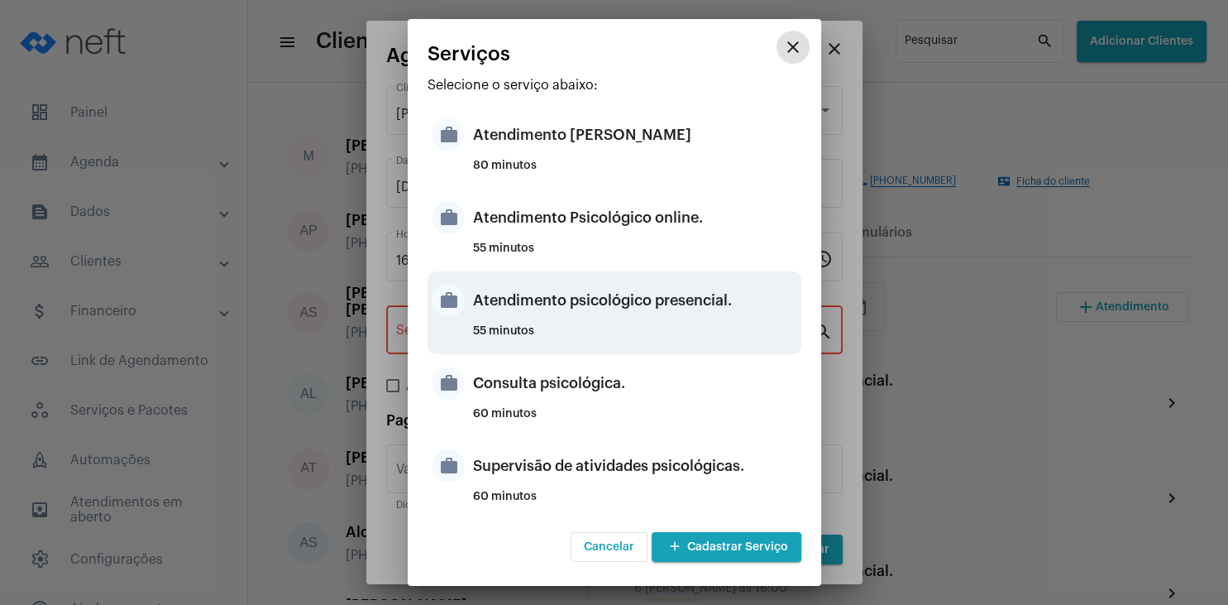
click at [675, 289] on div "Atendimento psicológico presencial." at bounding box center [635, 300] width 324 height 50
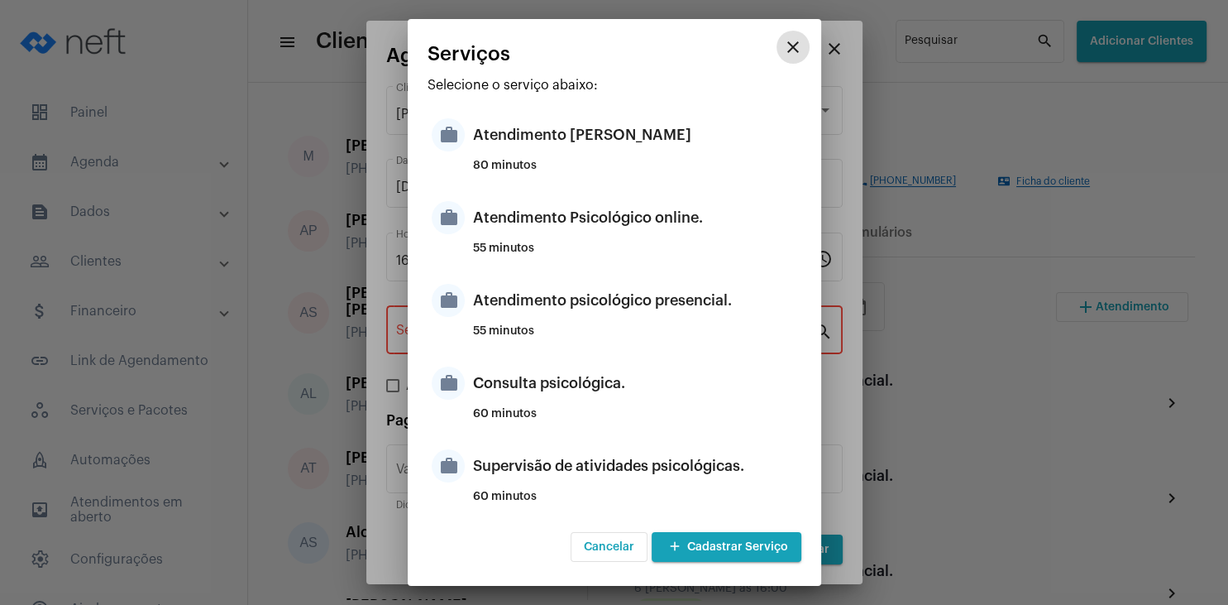
type input "Atendimento psicológico presencial."
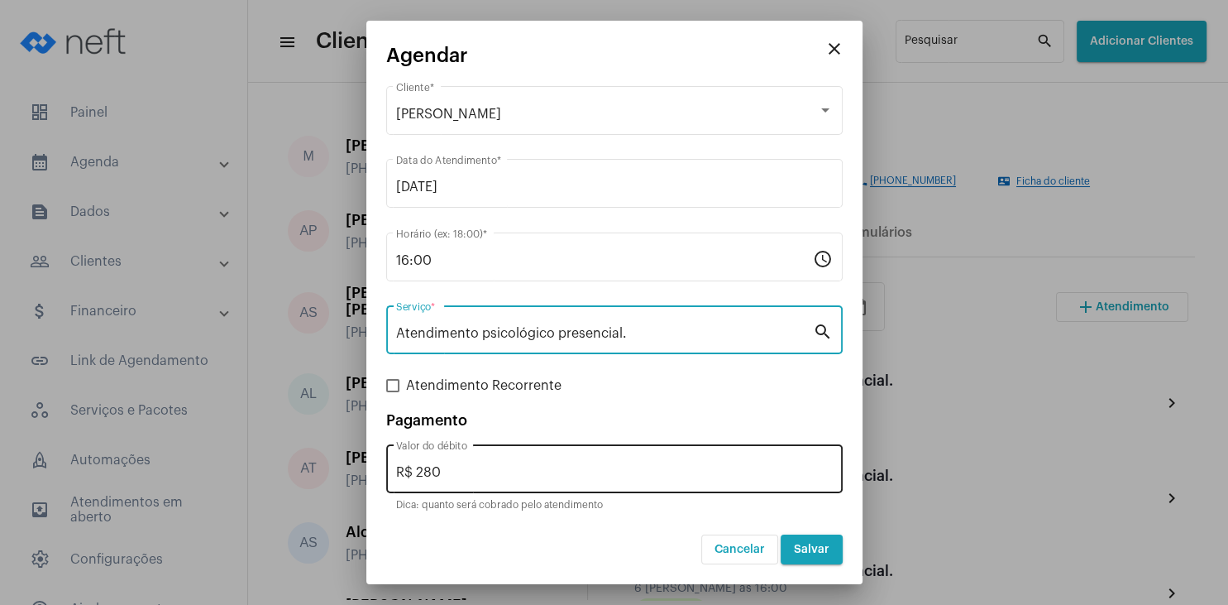
click at [469, 468] on input "R$ 280" at bounding box center [614, 472] width 437 height 15
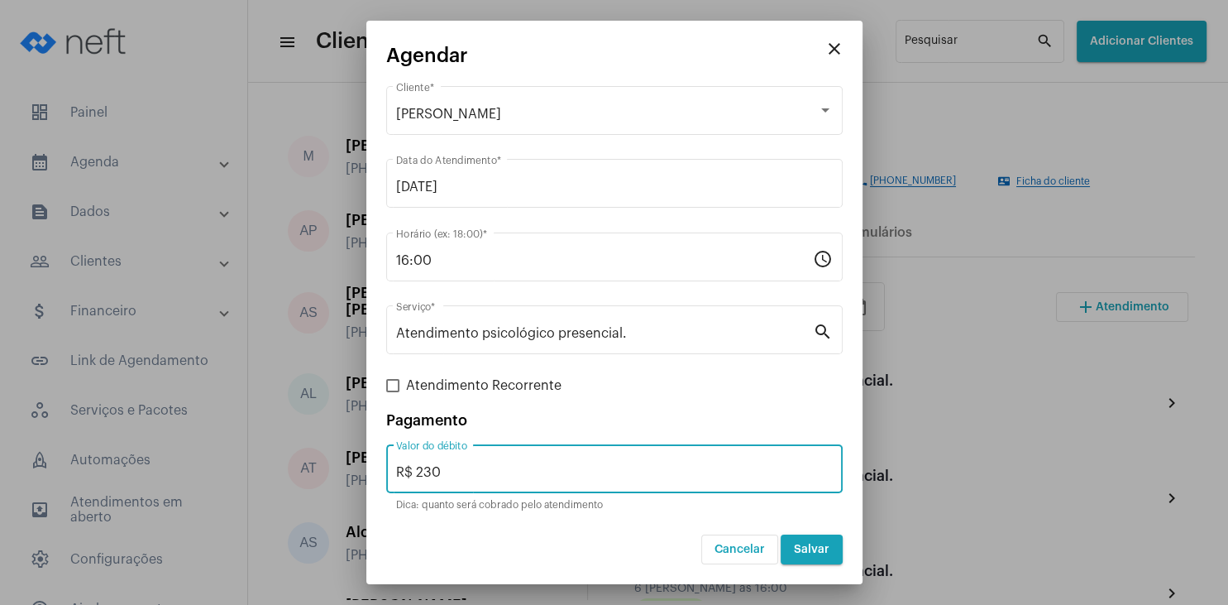
type input "R$ 230"
click at [824, 554] on span "Salvar" at bounding box center [812, 549] width 36 height 12
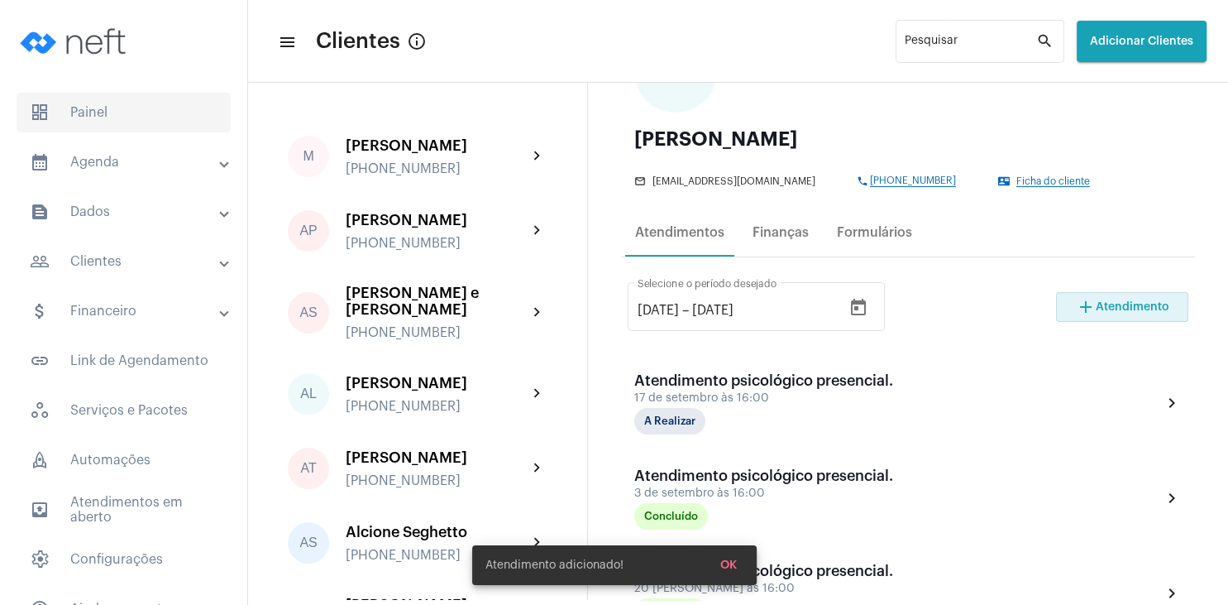
click at [105, 111] on span "dashboard Painel" at bounding box center [124, 113] width 214 height 40
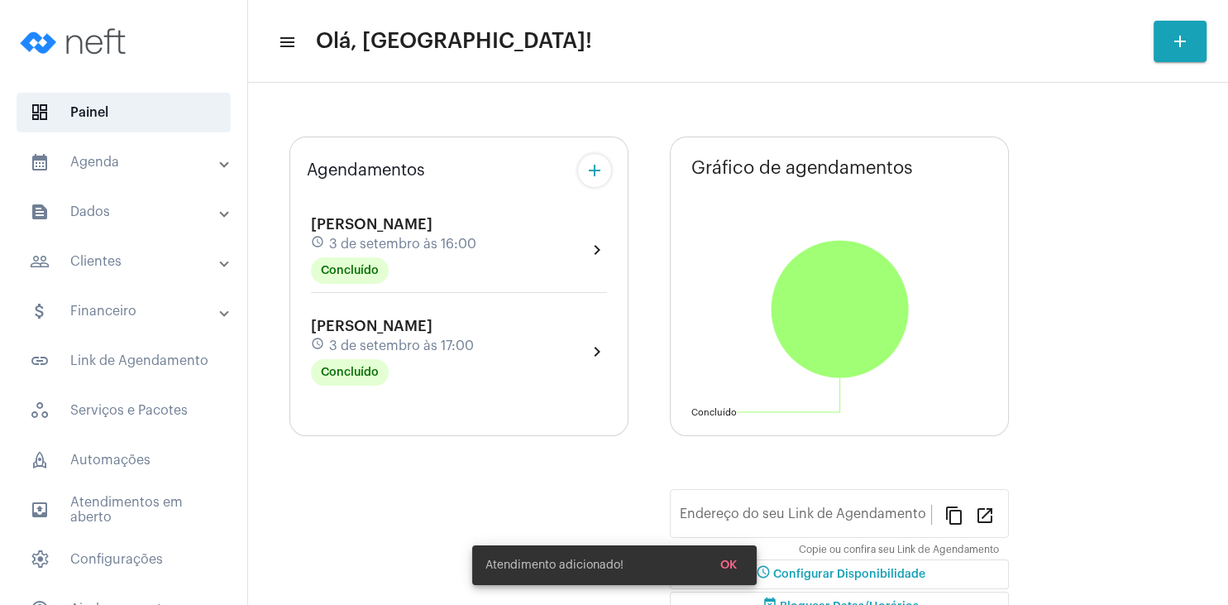
type input "[URL][DOMAIN_NAME][PERSON_NAME]"
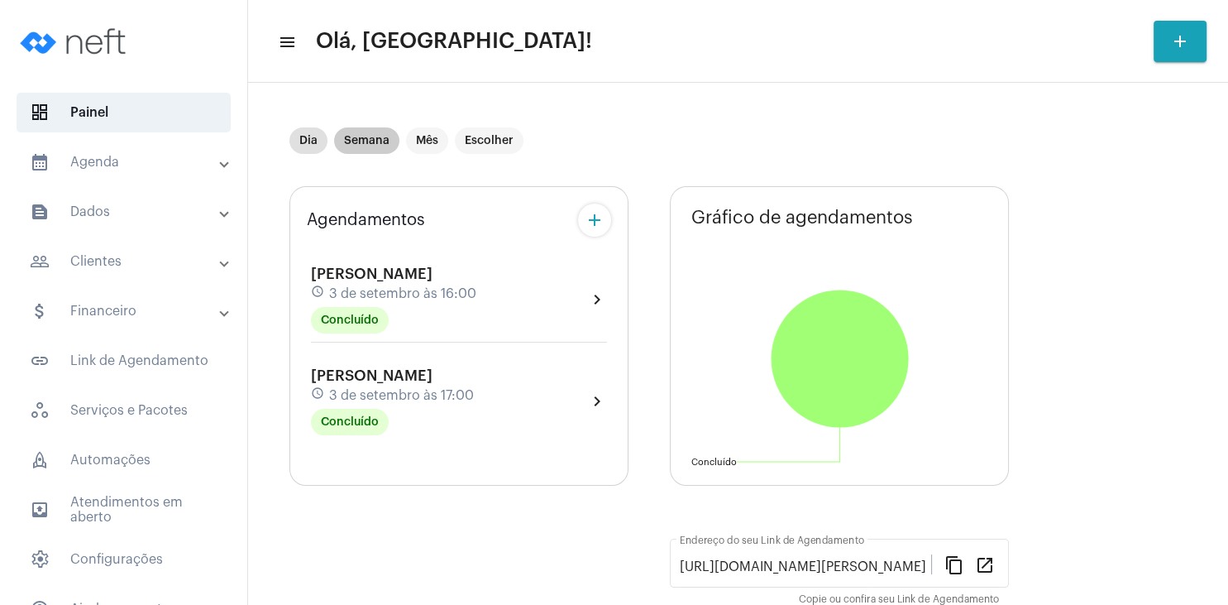
click at [378, 141] on mat-chip "Semana" at bounding box center [366, 140] width 65 height 26
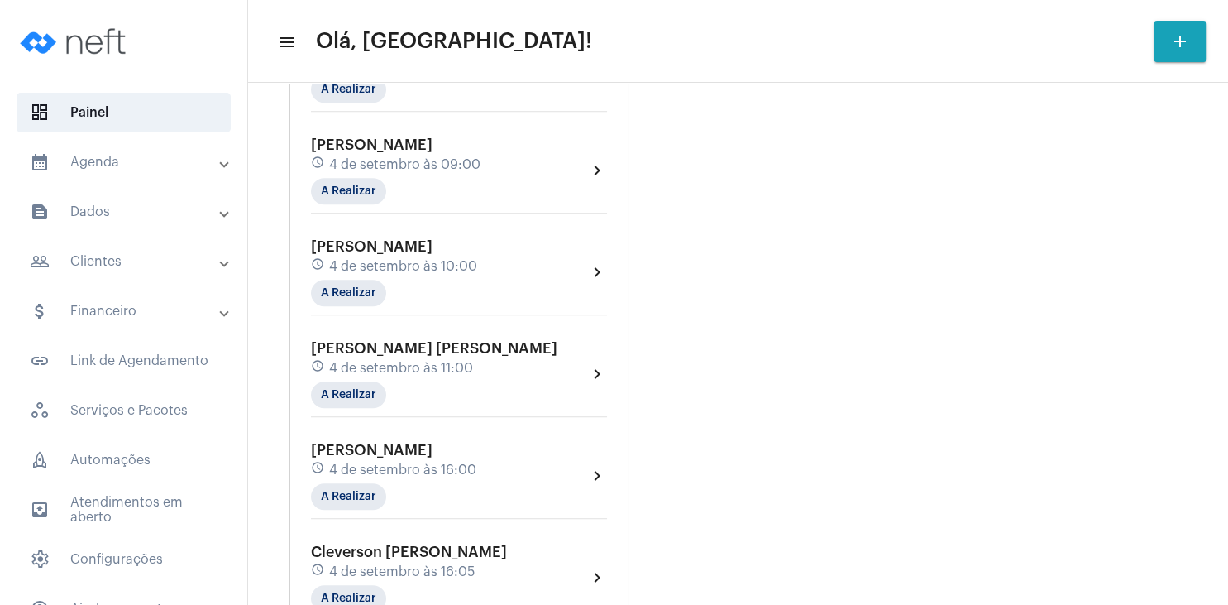
scroll to position [1551, 0]
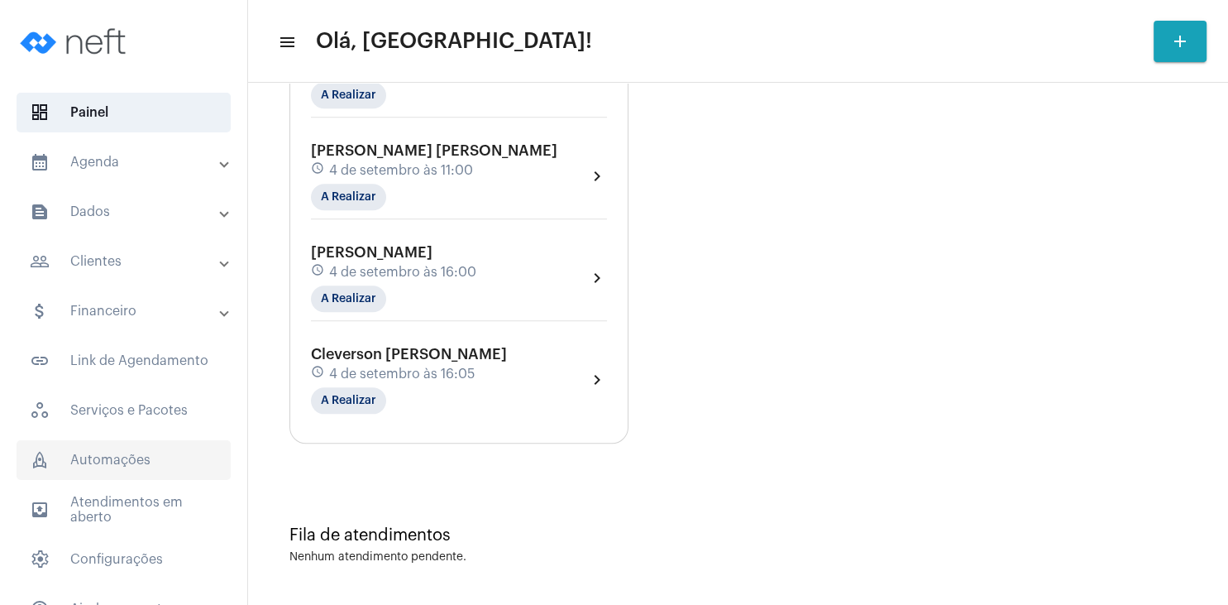
click at [125, 468] on span "rocket_outlined Automações" at bounding box center [124, 460] width 214 height 40
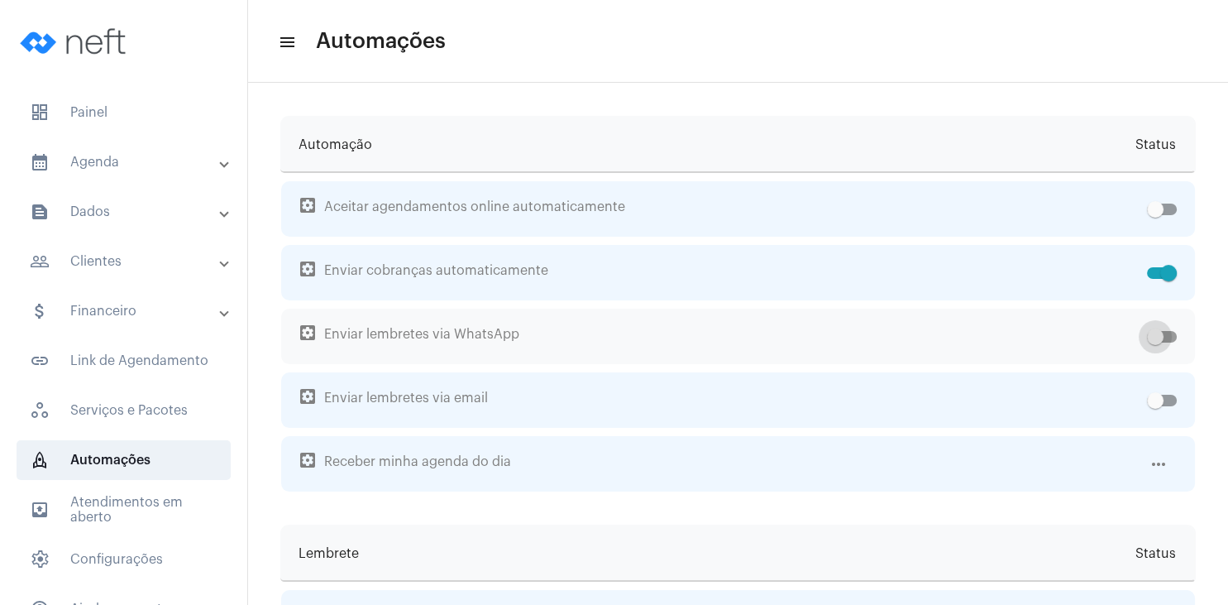
click at [1165, 334] on span at bounding box center [1162, 337] width 30 height 12
click at [1155, 342] on input "checkbox" at bounding box center [1155, 342] width 1 height 1
checkbox input "true"
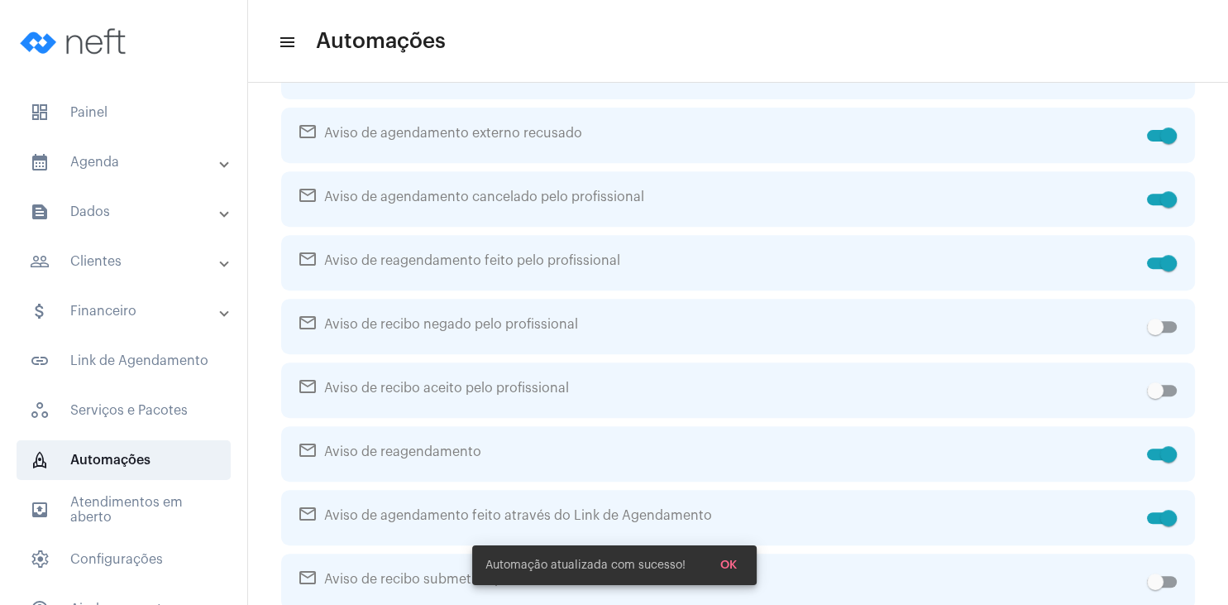
scroll to position [715, 0]
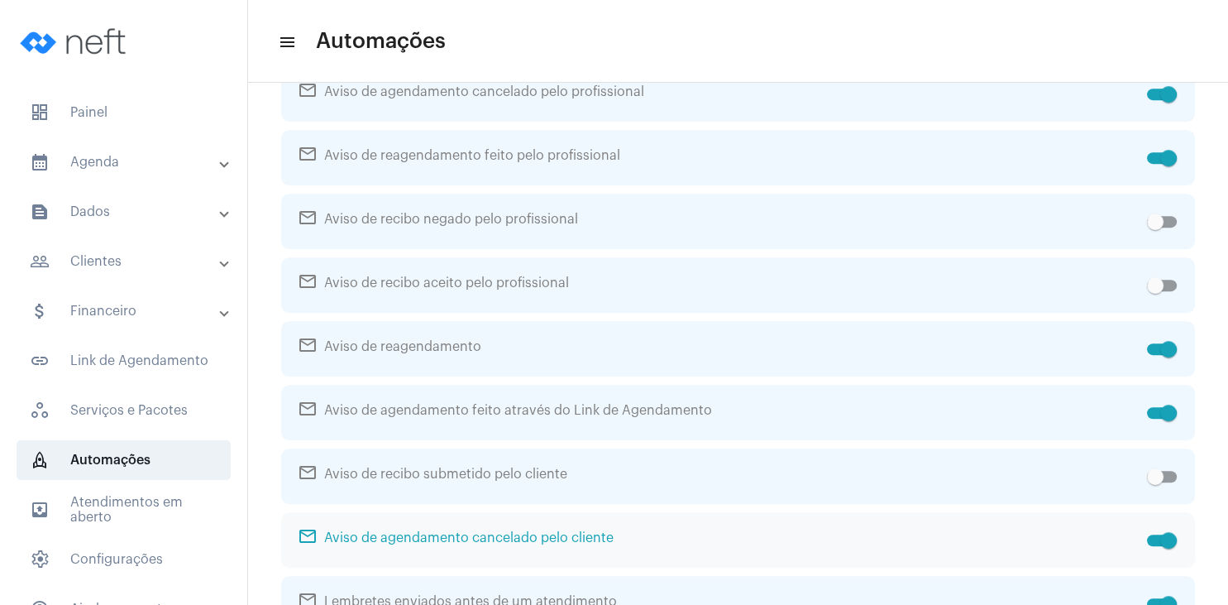
click at [731, 554] on span "mail_outline Aviso de agendamento cancelado pelo cliente" at bounding box center [719, 539] width 841 height 55
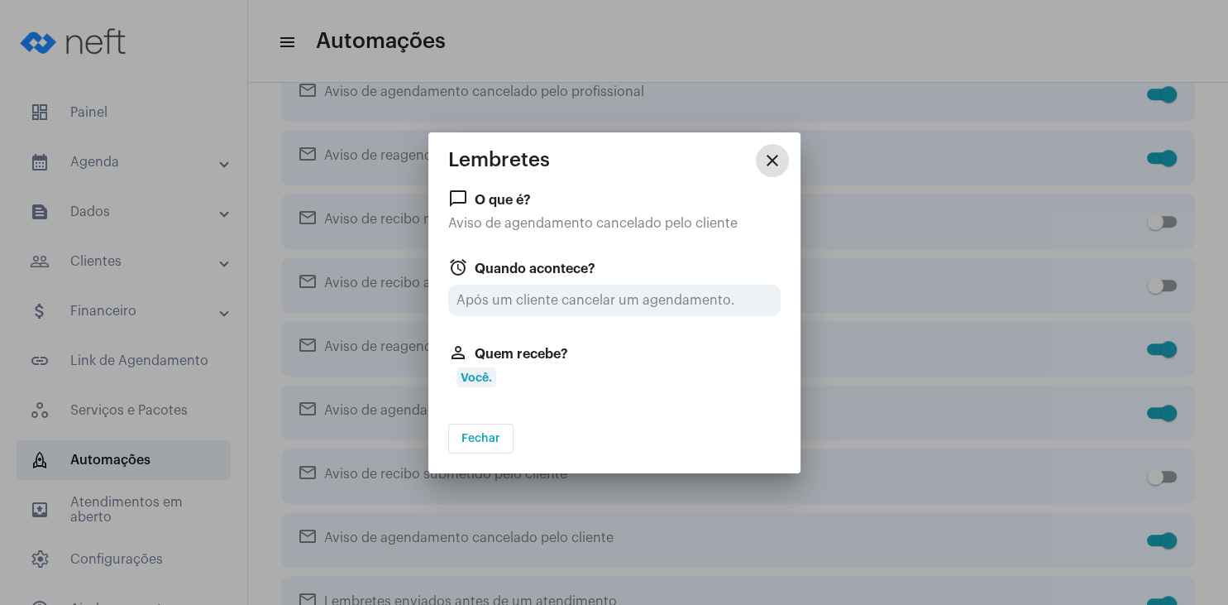
click at [775, 170] on mat-icon "close" at bounding box center [773, 161] width 20 height 20
